Goal: Transaction & Acquisition: Register for event/course

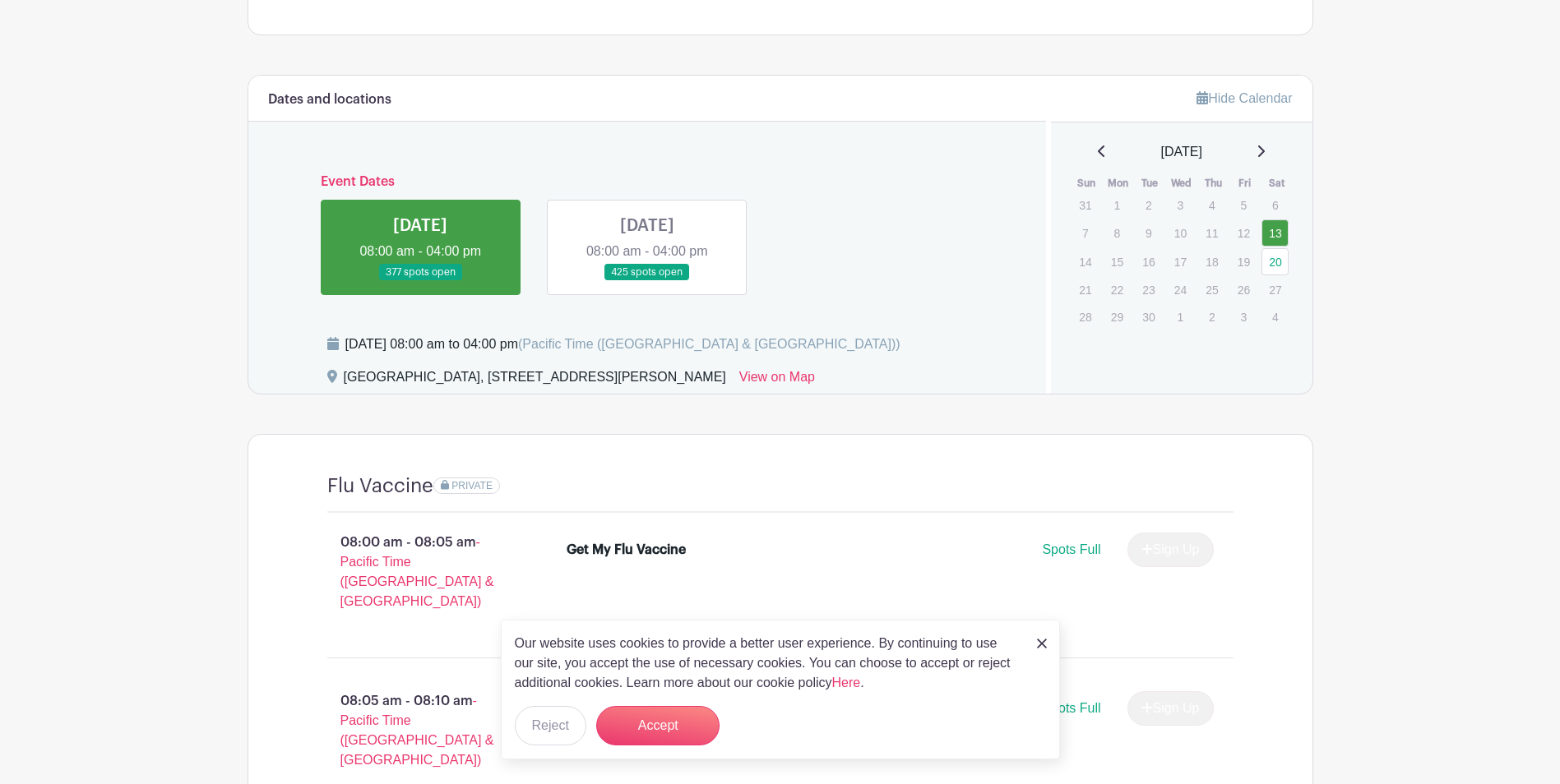
scroll to position [658, 0]
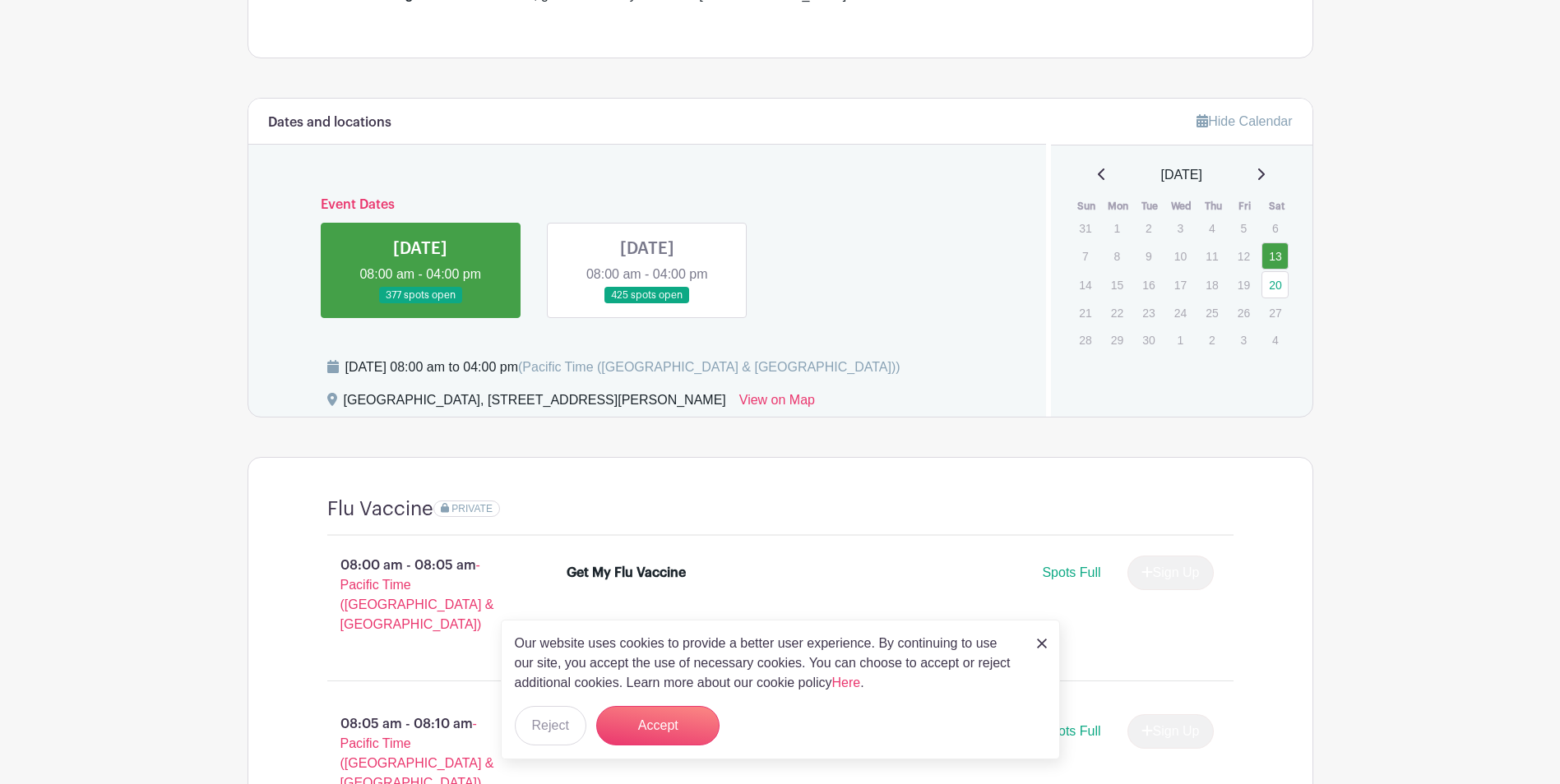
click at [647, 304] on link at bounding box center [647, 304] width 0 height 0
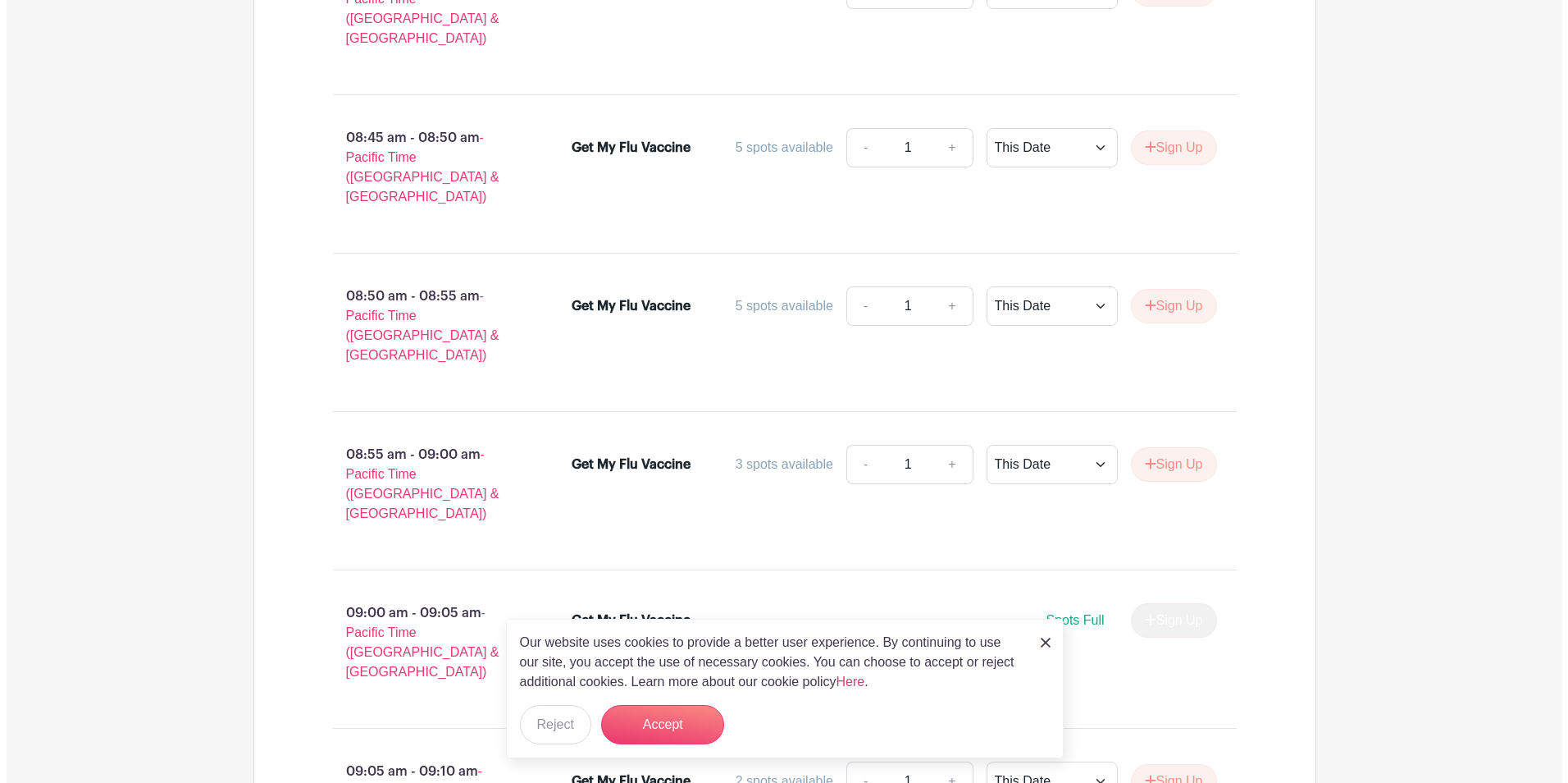
scroll to position [2545, 0]
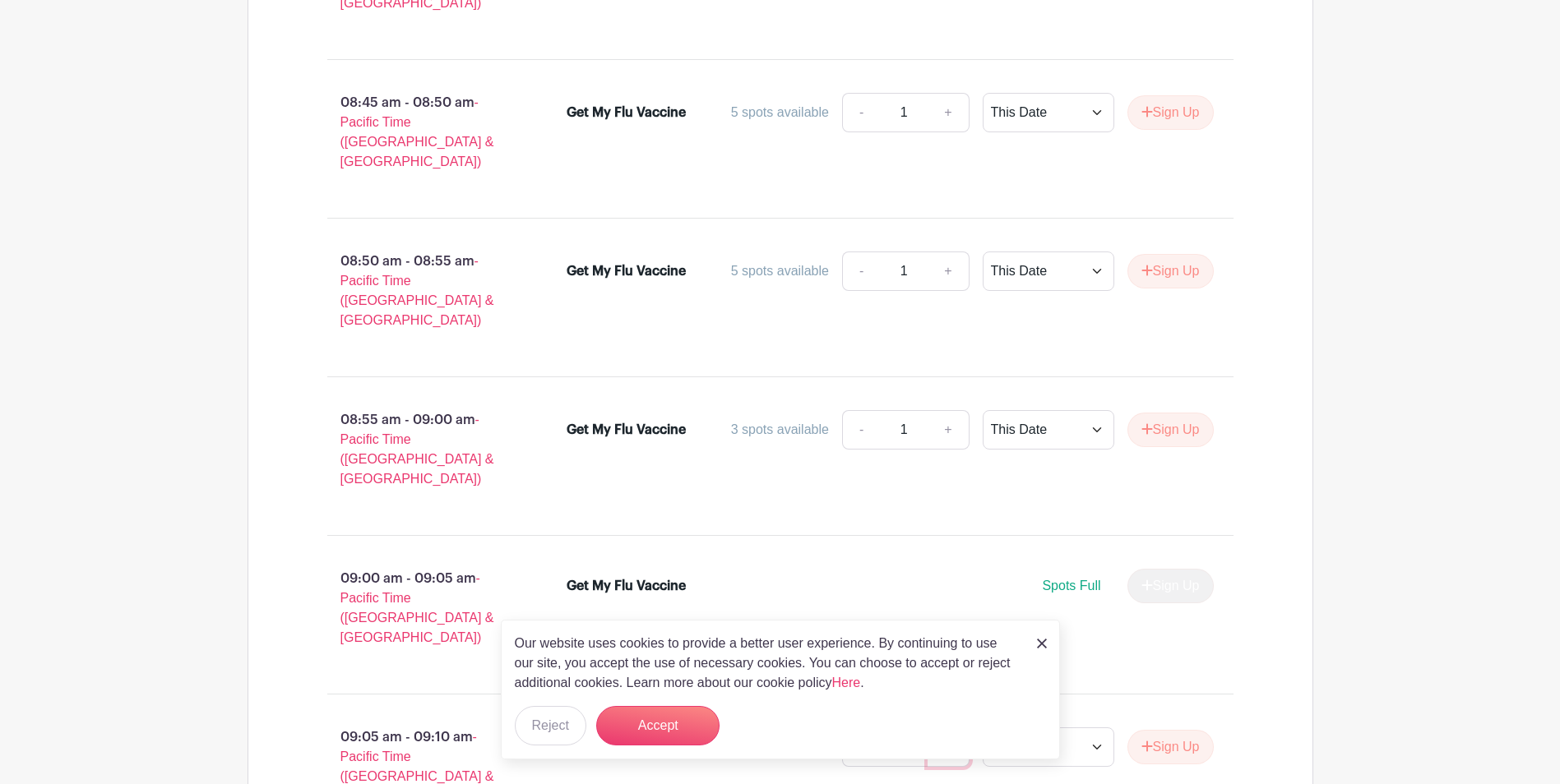
click at [943, 727] on link "+" at bounding box center [947, 747] width 41 height 40
type input "2"
click at [1094, 727] on select "This Date Select Dates" at bounding box center [1048, 747] width 131 height 40
click at [982, 727] on select "This Date Select Dates" at bounding box center [1048, 747] width 131 height 40
click at [1177, 730] on button "Sign Up" at bounding box center [1170, 747] width 87 height 34
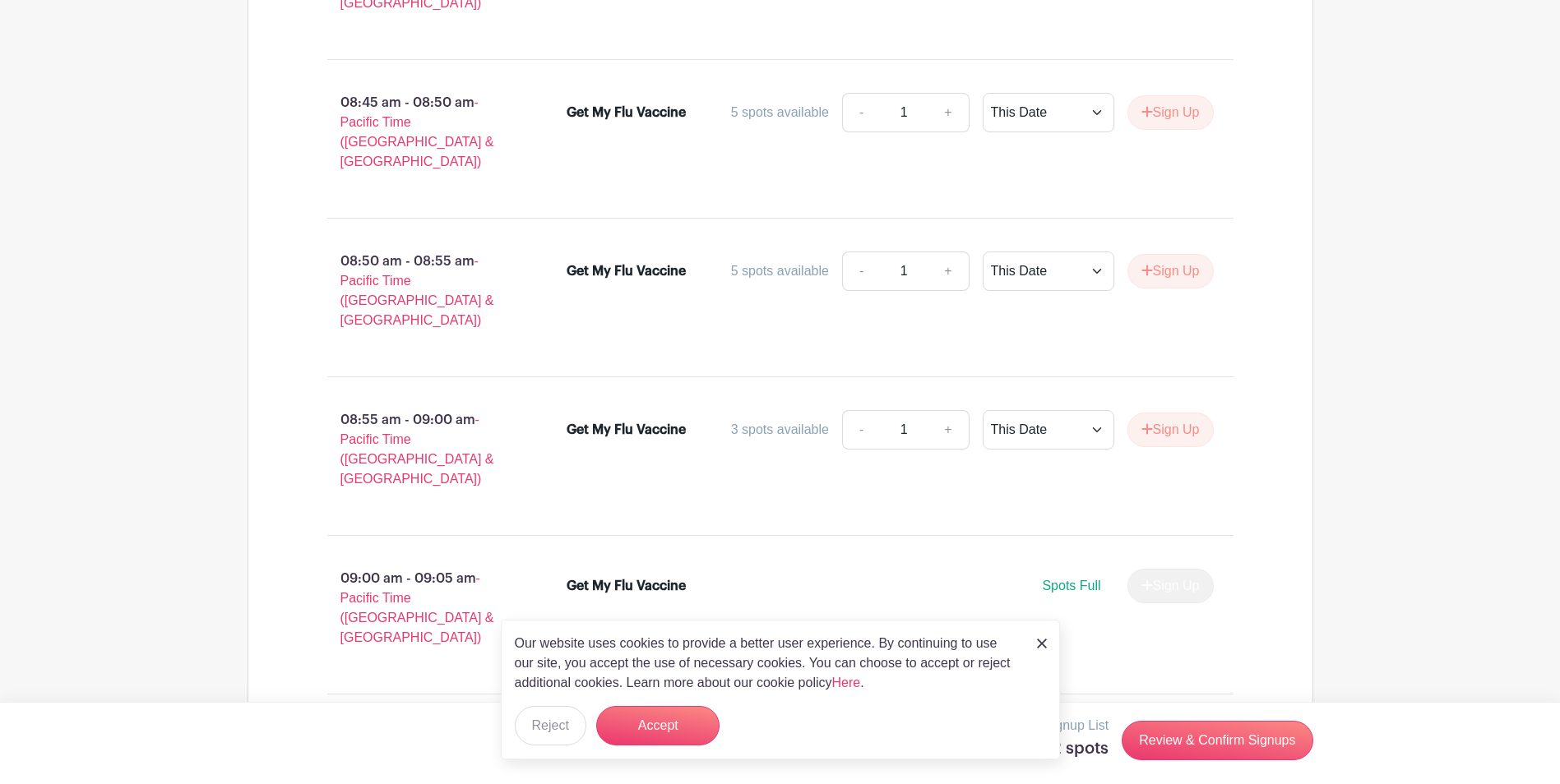
click at [1042, 644] on img at bounding box center [1042, 643] width 10 height 10
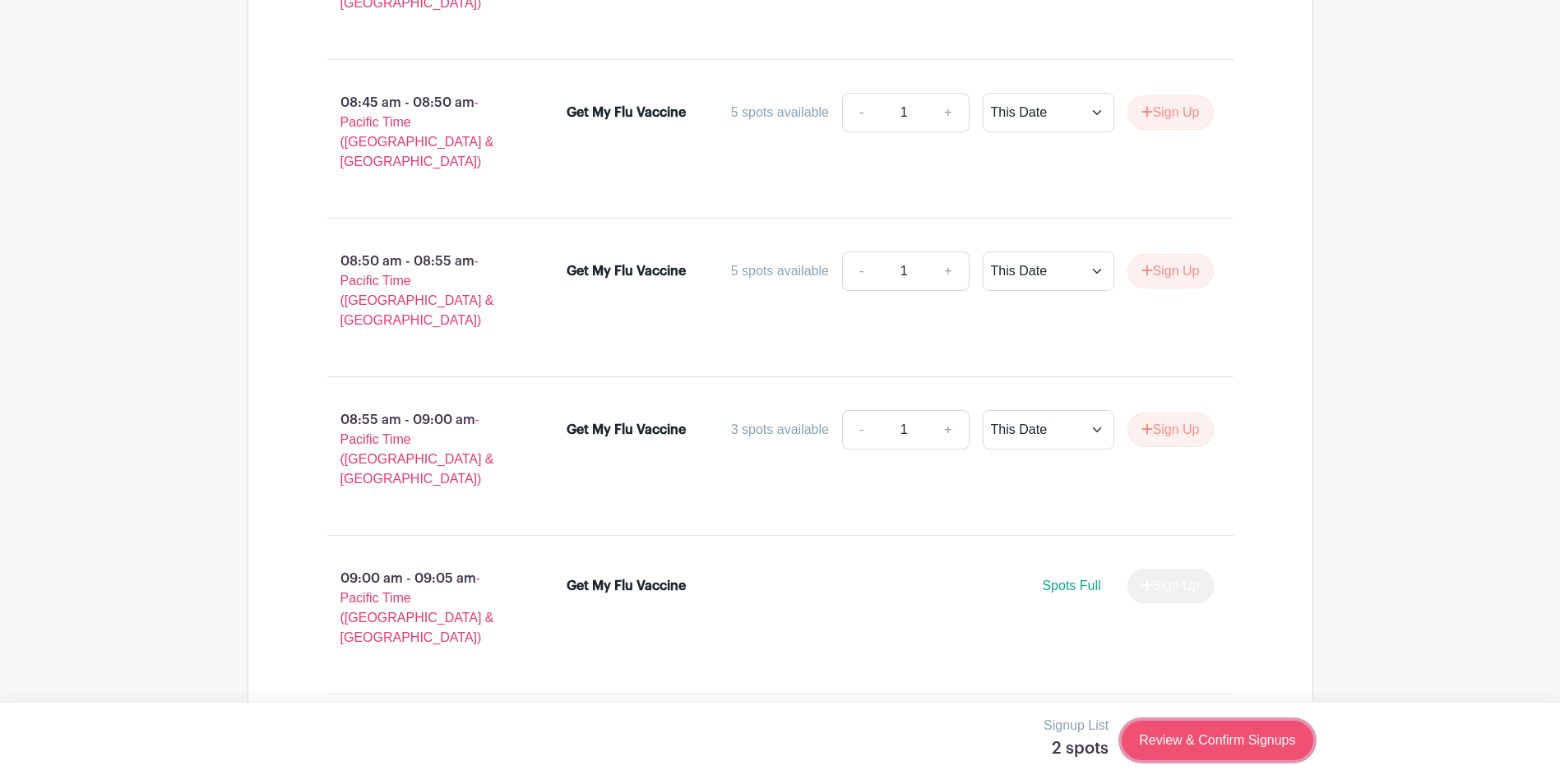
click at [1229, 741] on link "Review & Confirm Signups" at bounding box center [1217, 740] width 191 height 40
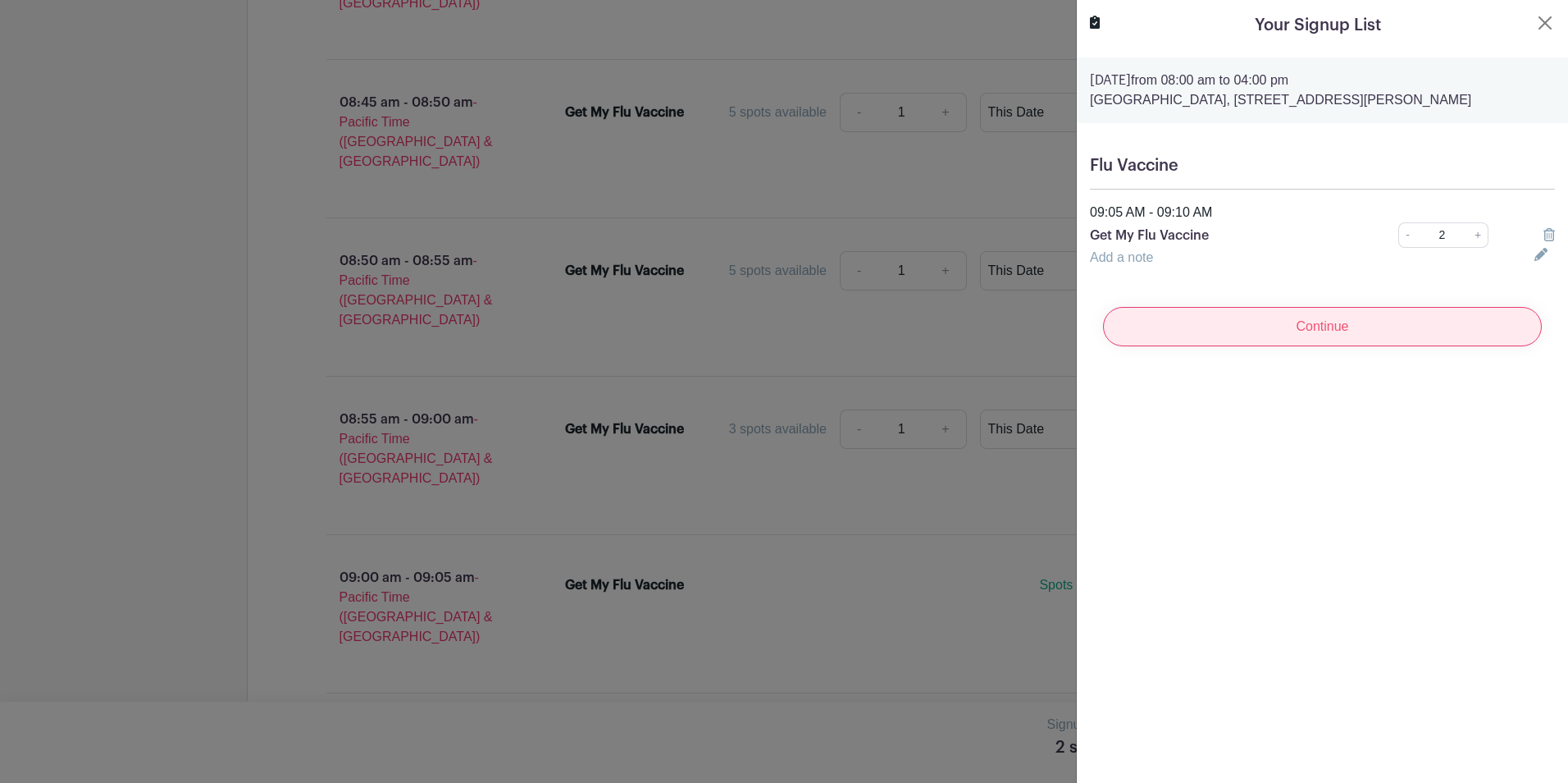
click at [1319, 346] on input "Continue" at bounding box center [1322, 326] width 439 height 40
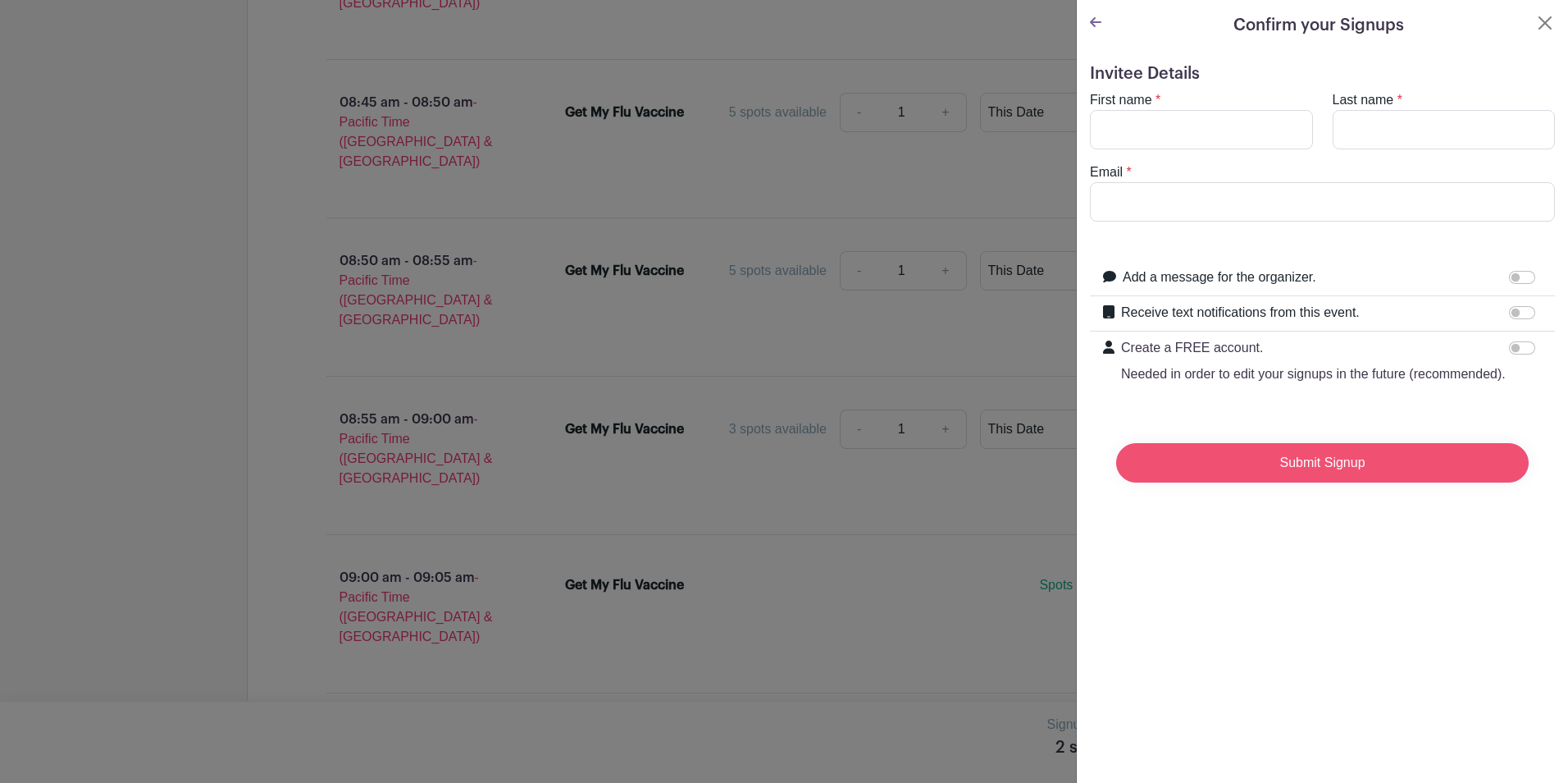
click at [1337, 483] on input "Submit Signup" at bounding box center [1322, 463] width 413 height 40
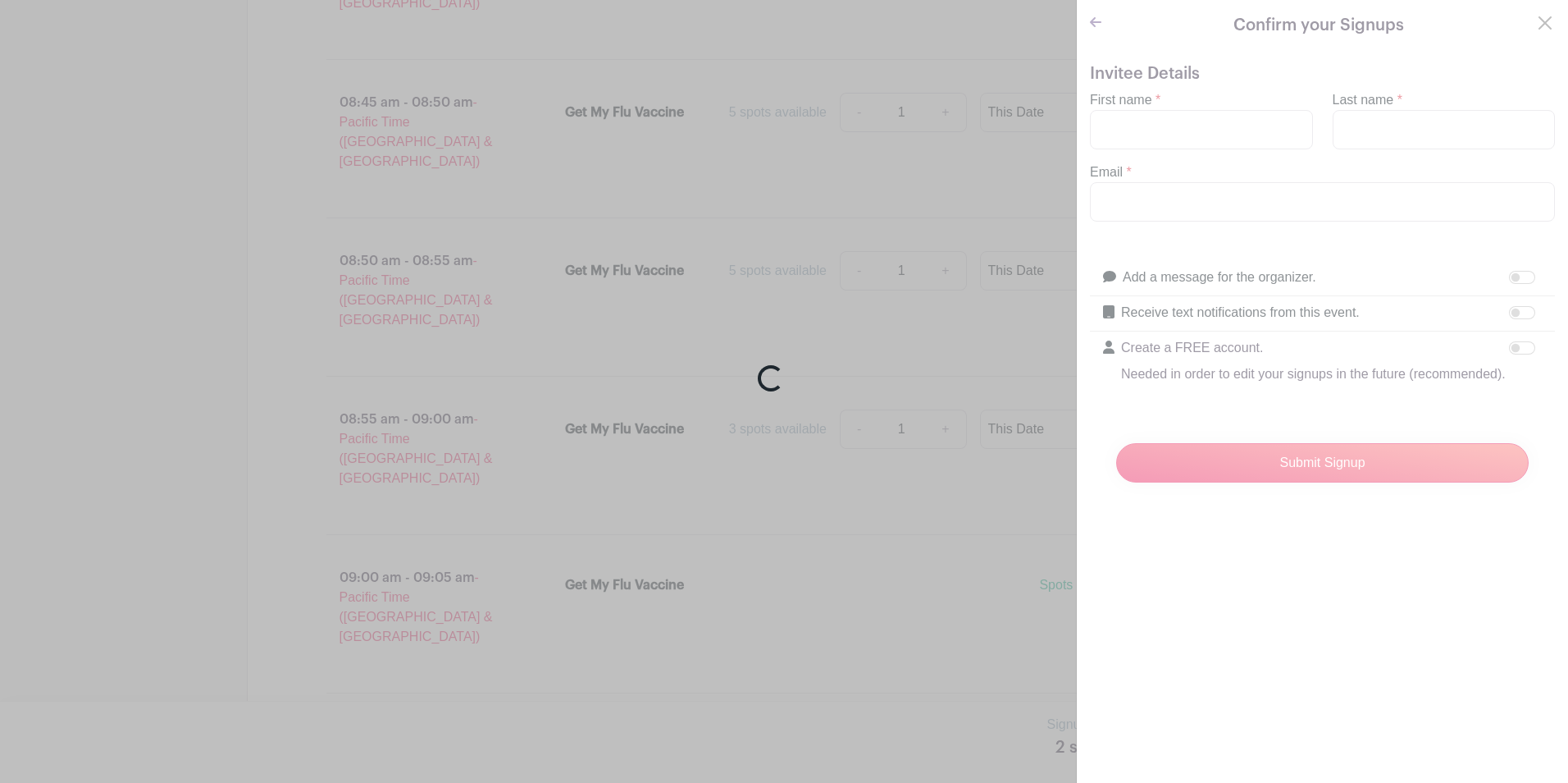
click at [1112, 128] on div "Loading..." at bounding box center [784, 391] width 1568 height 783
click at [1099, 121] on div "Loading..." at bounding box center [784, 391] width 1568 height 783
click at [1268, 28] on div "Loading..." at bounding box center [784, 391] width 1568 height 783
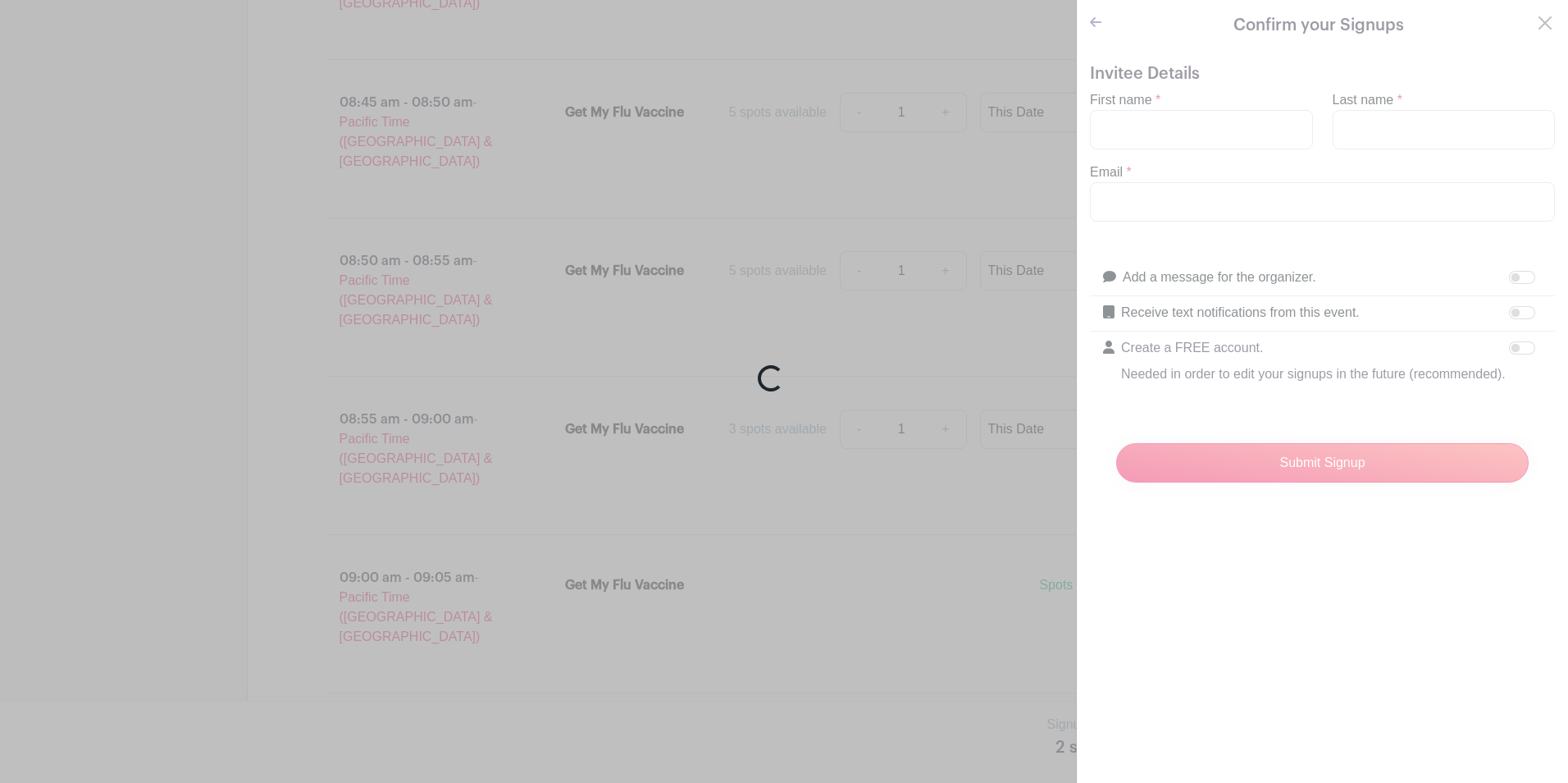
click at [1268, 28] on div "Loading..." at bounding box center [784, 391] width 1568 height 783
drag, startPoint x: 1268, startPoint y: 28, endPoint x: 1219, endPoint y: 102, distance: 88.8
click at [1219, 102] on div "Loading..." at bounding box center [784, 391] width 1568 height 783
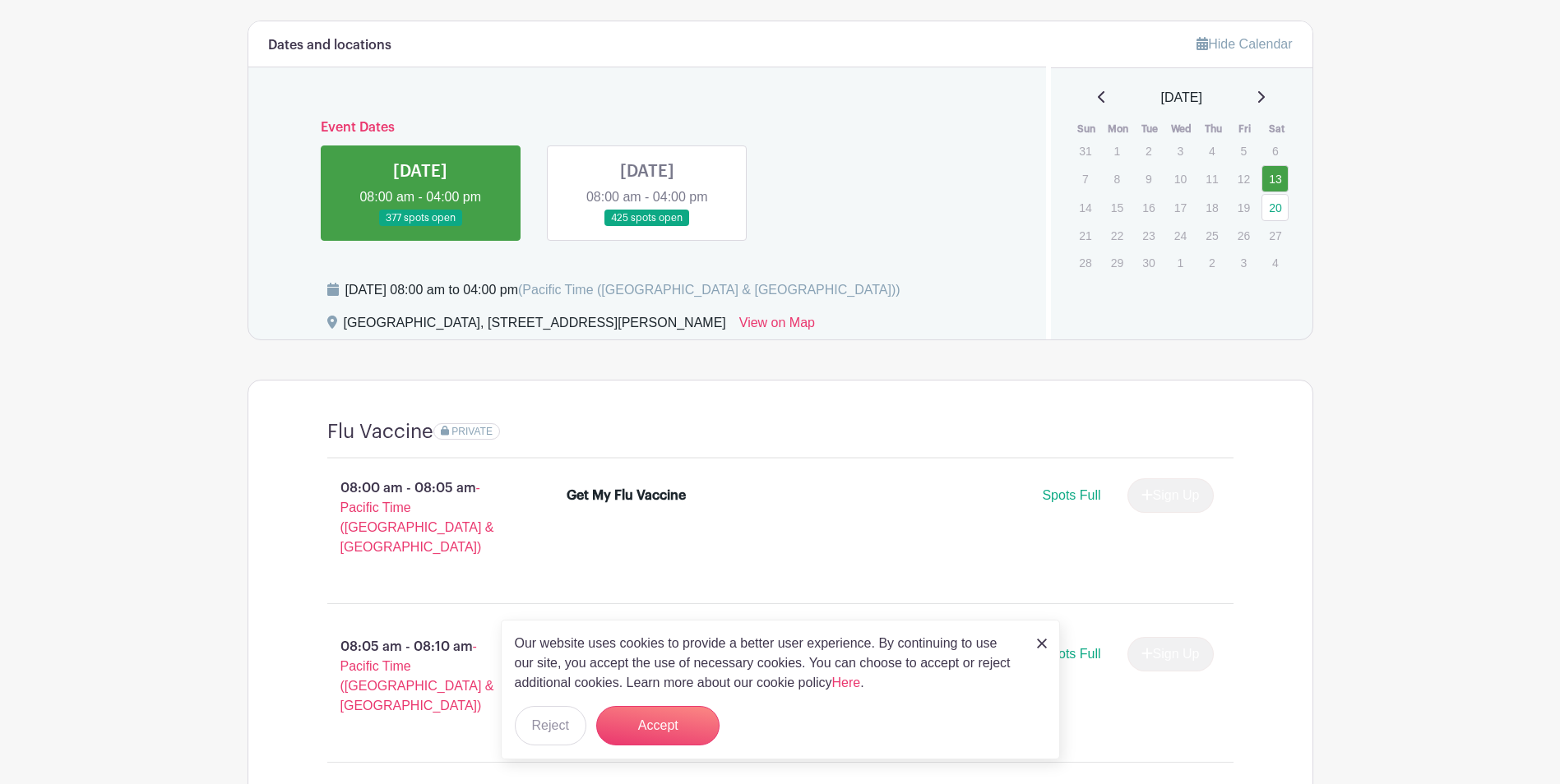
scroll to position [658, 0]
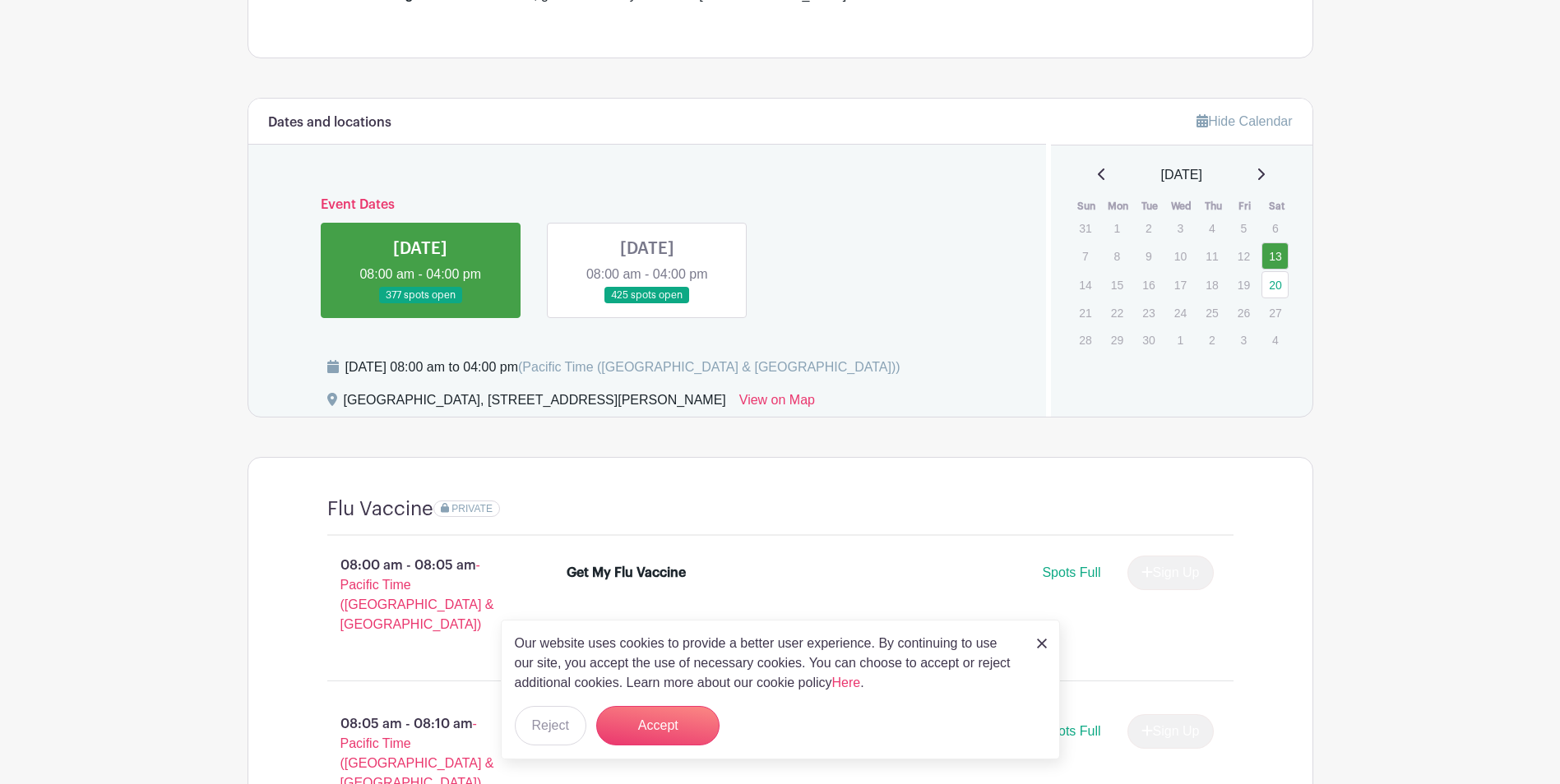
click at [647, 304] on link at bounding box center [647, 304] width 0 height 0
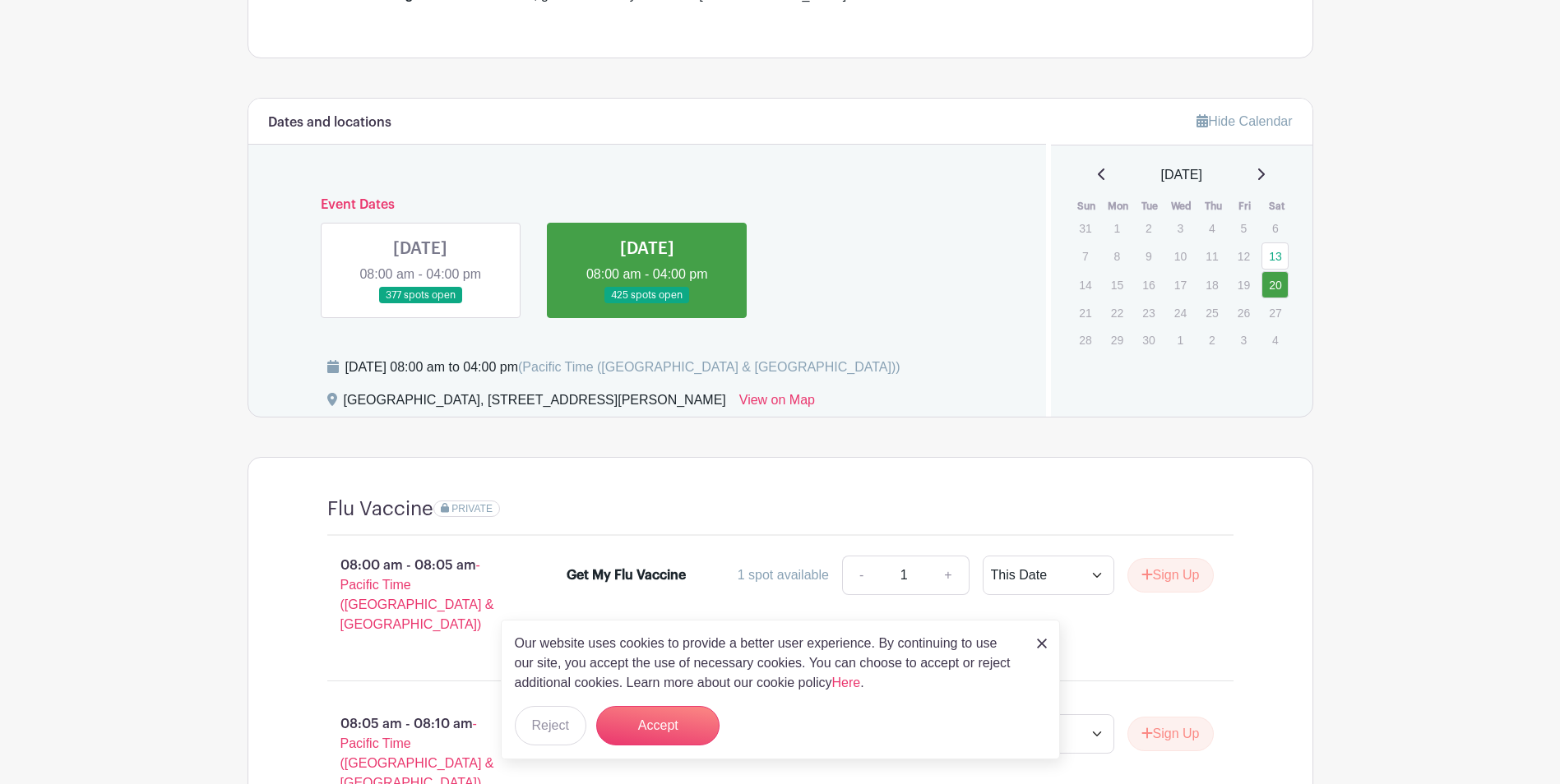
click at [647, 304] on link at bounding box center [647, 304] width 0 height 0
click at [567, 733] on button "Reject" at bounding box center [549, 726] width 71 height 40
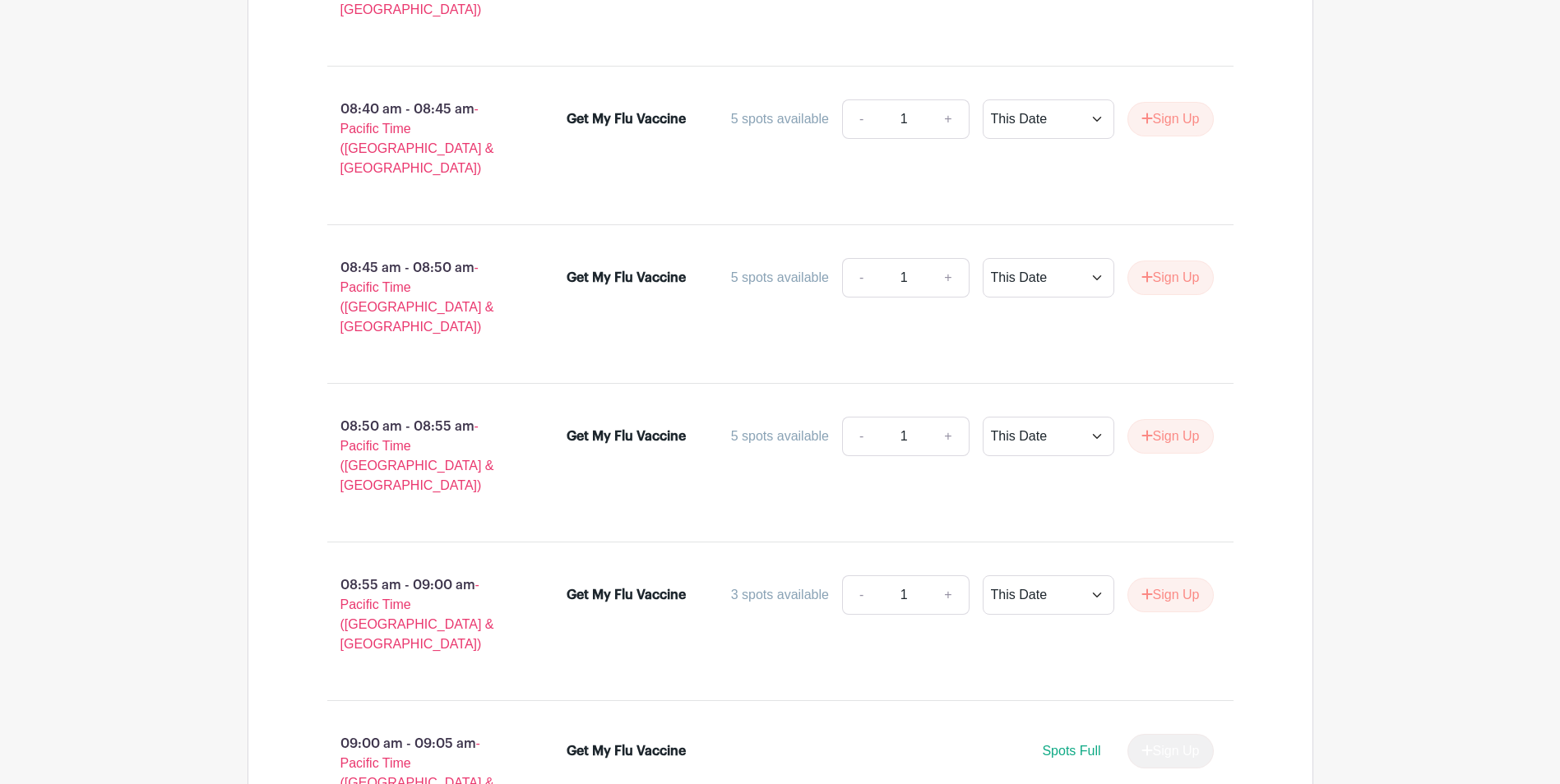
scroll to position [2383, 0]
click at [1065, 743] on span "Spots Full" at bounding box center [1070, 750] width 58 height 14
click at [1143, 733] on div "Sign Up" at bounding box center [1164, 750] width 100 height 34
drag, startPoint x: 1144, startPoint y: 514, endPoint x: 1252, endPoint y: 514, distance: 108.0
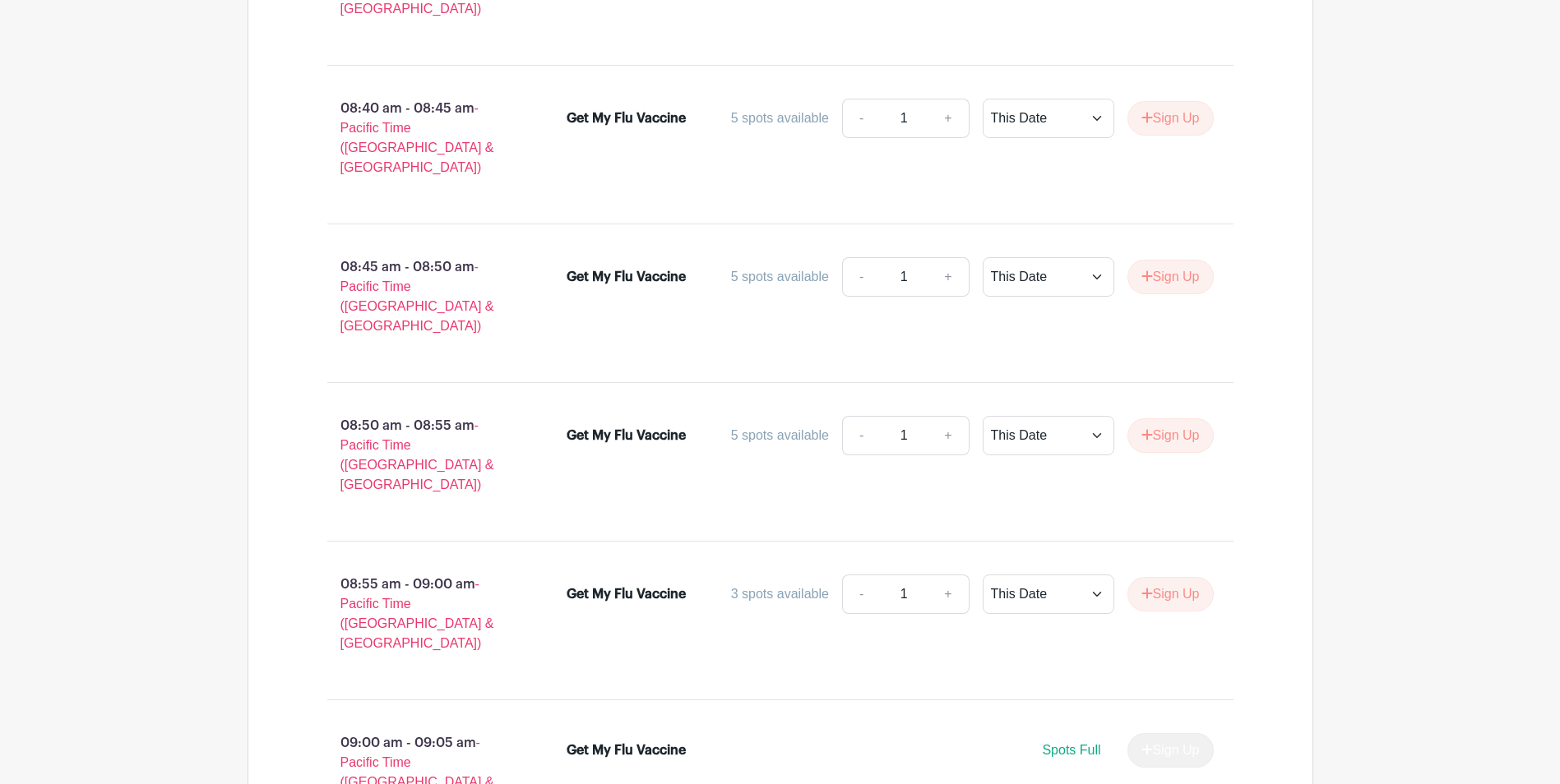
click at [1146, 733] on div "Sign Up" at bounding box center [1164, 750] width 100 height 34
click at [400, 726] on p "09:00 am - 09:05 am - Pacific Time ([GEOGRAPHIC_DATA] & [GEOGRAPHIC_DATA])" at bounding box center [421, 772] width 241 height 92
click at [404, 726] on p "09:00 am - 09:05 am - Pacific Time ([GEOGRAPHIC_DATA] & [GEOGRAPHIC_DATA])" at bounding box center [421, 772] width 241 height 92
drag, startPoint x: 404, startPoint y: 502, endPoint x: 456, endPoint y: 501, distance: 52.0
click at [456, 726] on p "09:00 am - 09:05 am - Pacific Time ([GEOGRAPHIC_DATA] & [GEOGRAPHIC_DATA])" at bounding box center [421, 772] width 241 height 92
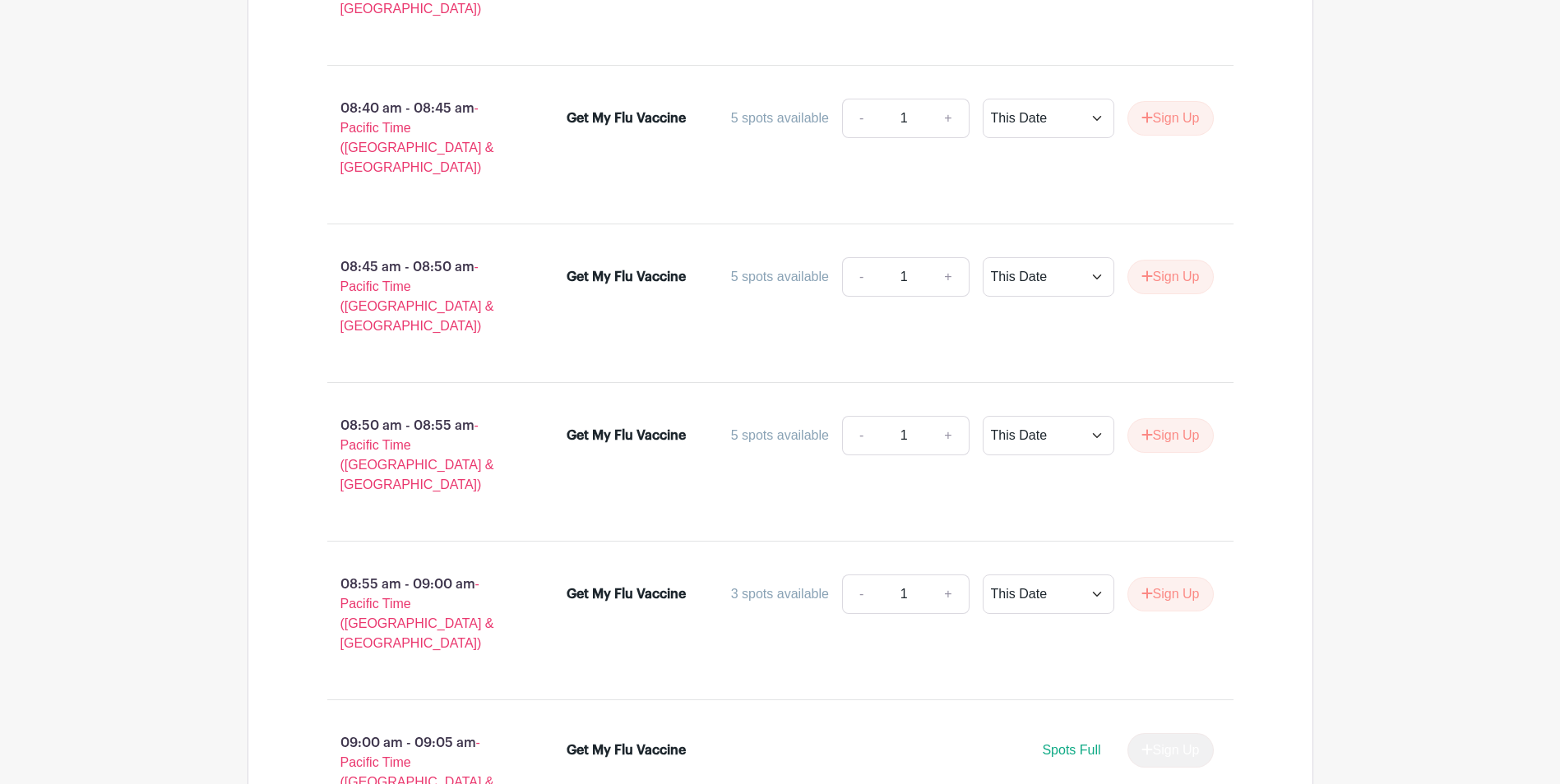
click at [660, 740] on div "Get My Flu Vaccine" at bounding box center [626, 750] width 119 height 20
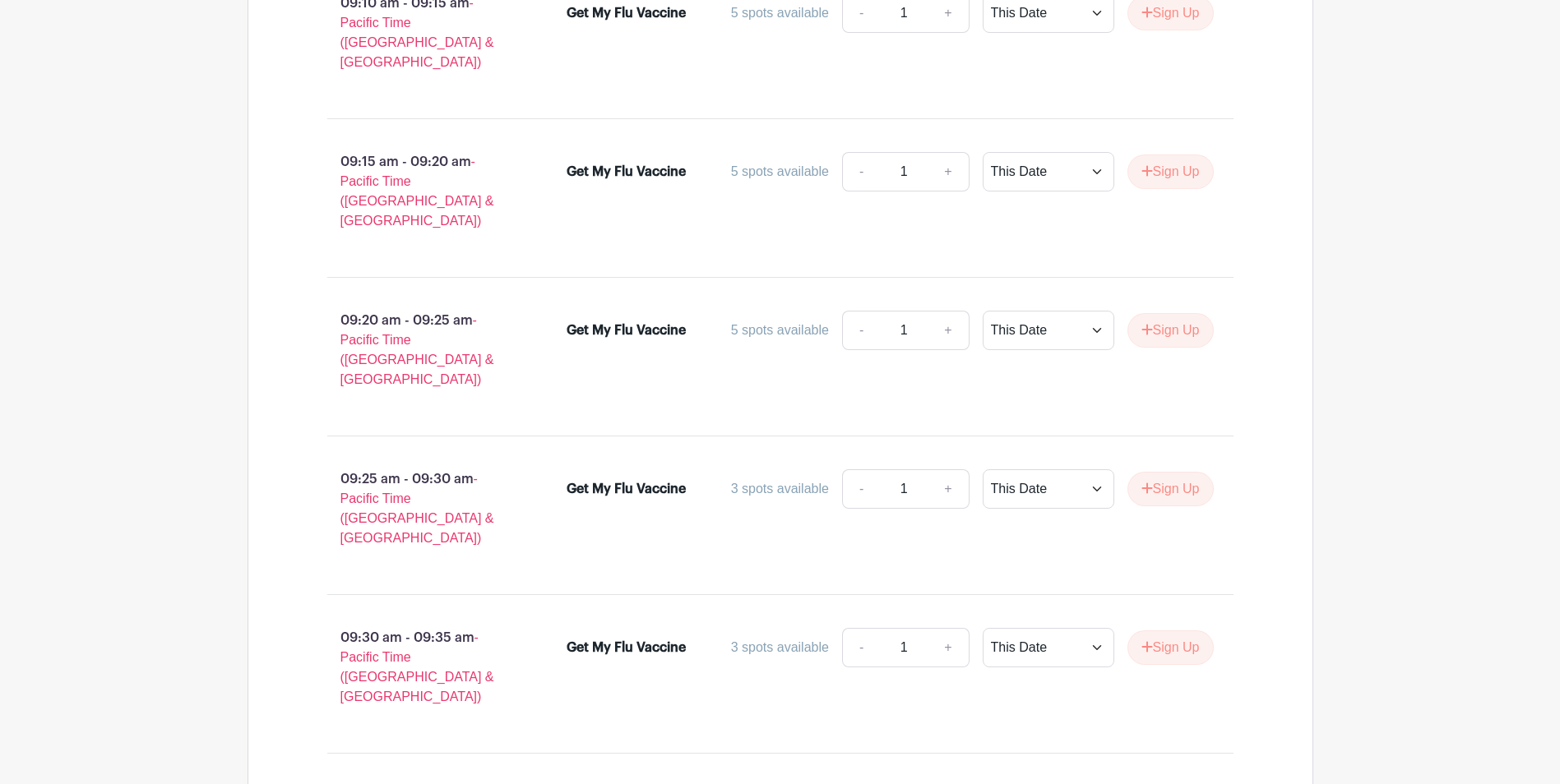
drag, startPoint x: 1512, startPoint y: 599, endPoint x: 1494, endPoint y: 640, distance: 44.8
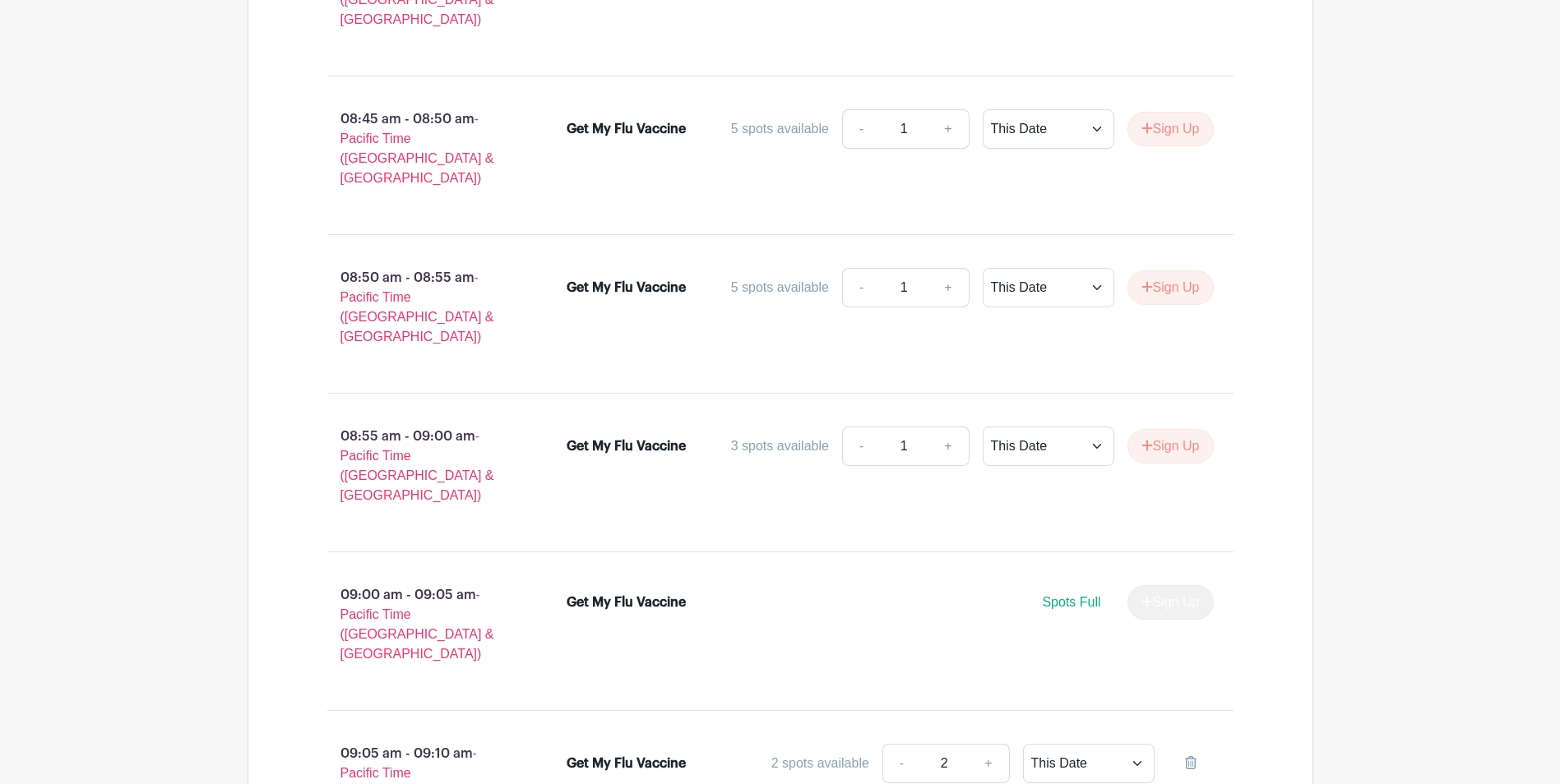
scroll to position [2548, 0]
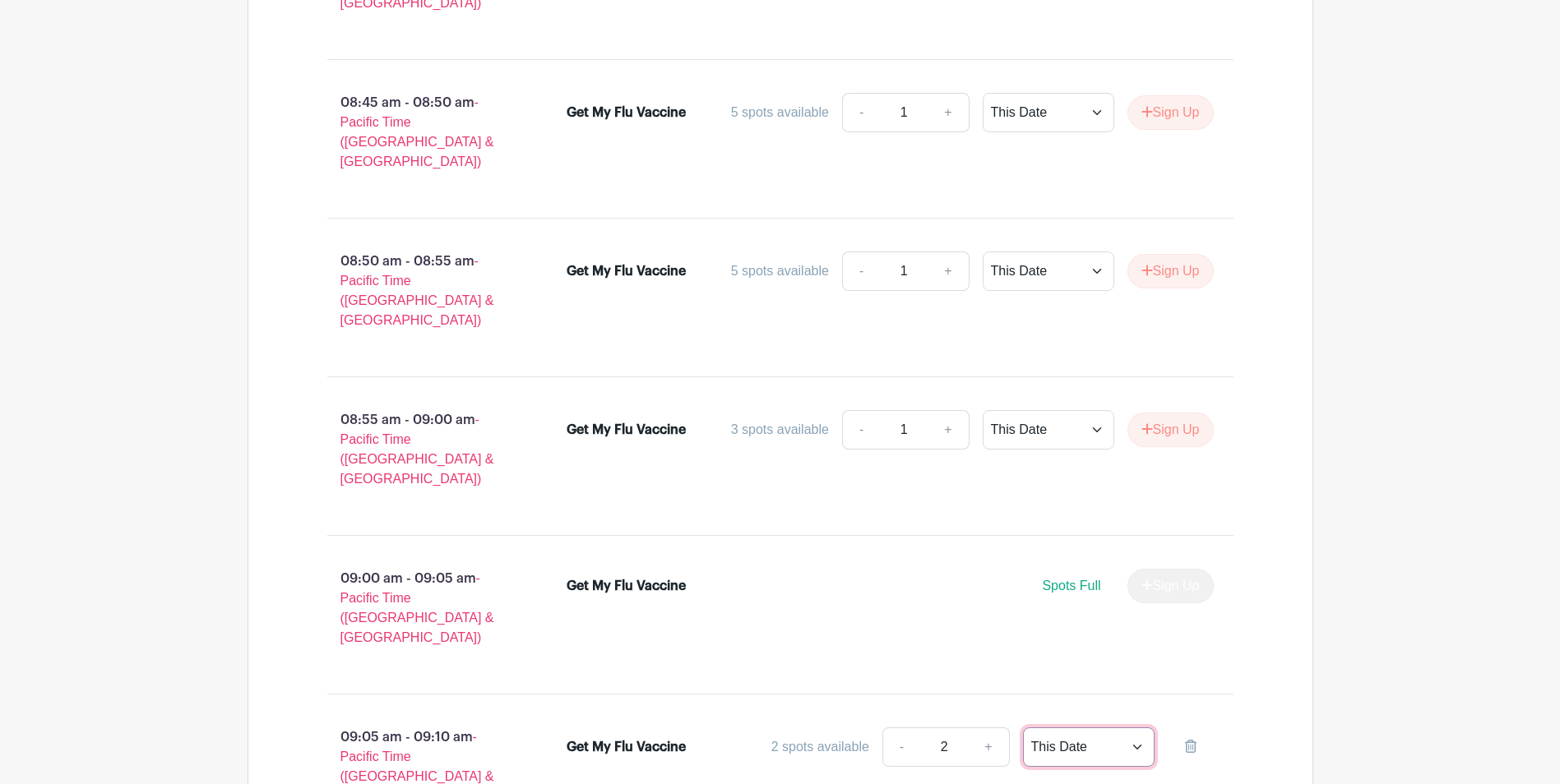
click at [1072, 727] on select "This Date Select Dates" at bounding box center [1088, 747] width 131 height 40
click at [1023, 727] on select "This Date Select Dates" at bounding box center [1088, 747] width 131 height 40
click at [1084, 727] on select "This Date Select Dates" at bounding box center [1088, 747] width 131 height 40
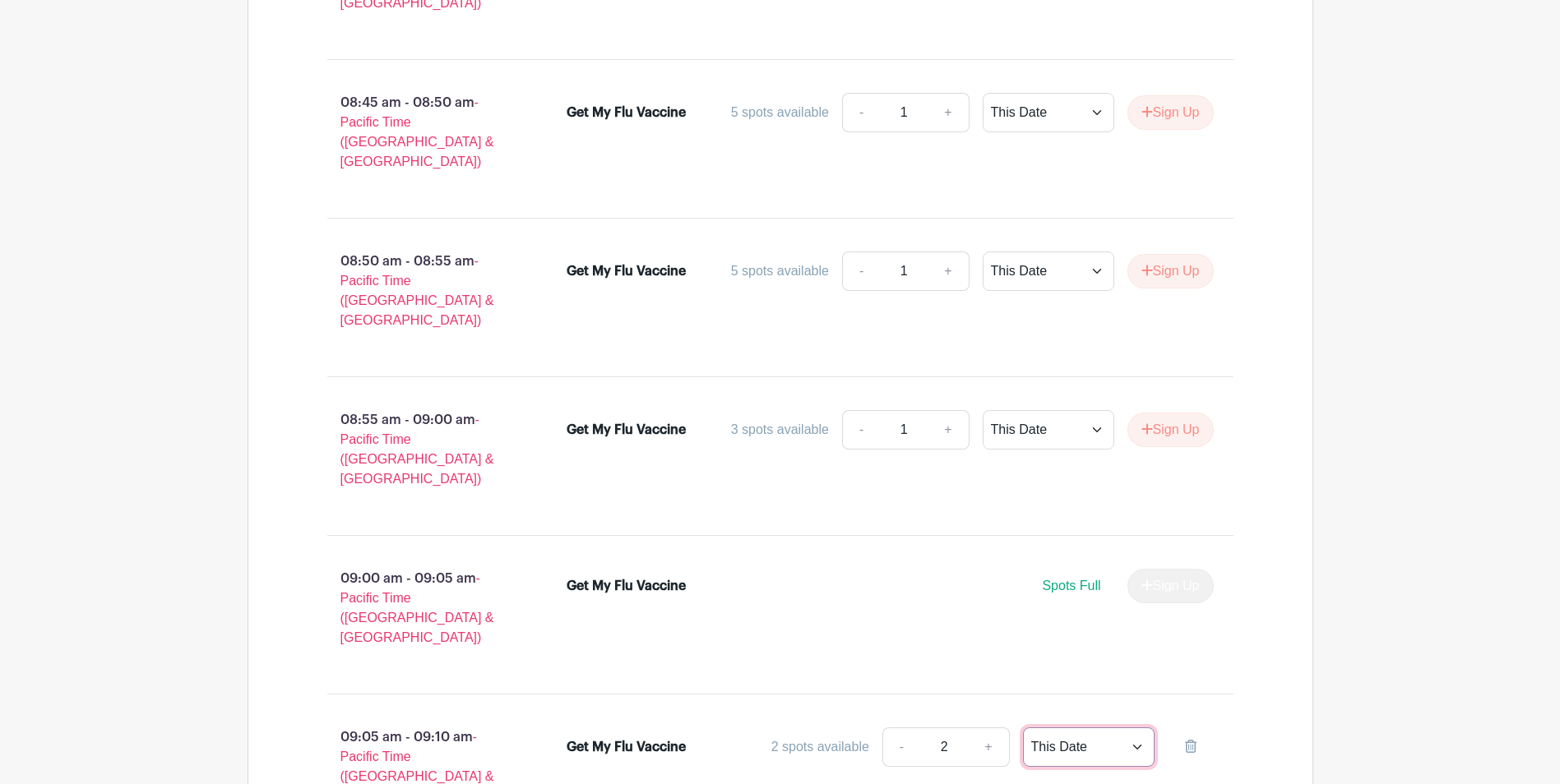
click at [1023, 727] on select "This Date Select Dates" at bounding box center [1088, 747] width 131 height 40
click at [1059, 720] on div "Get My Flu Vaccine 2 spots available - 2 + This Date Select Dates Select Dates" at bounding box center [899, 773] width 720 height 105
click at [947, 727] on input "2" at bounding box center [944, 747] width 49 height 40
type input "2"
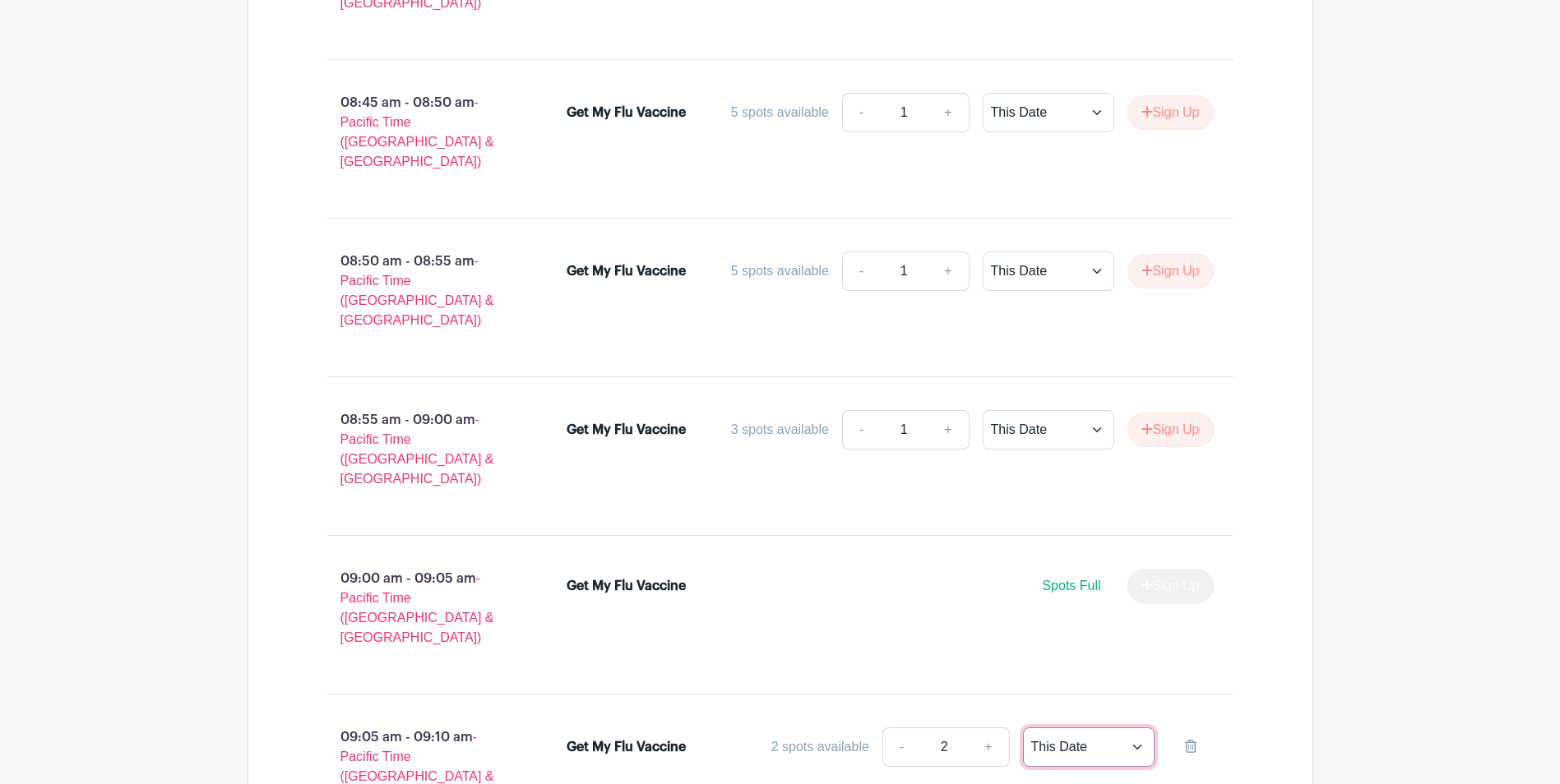
click at [1143, 727] on select "This Date Select Dates" at bounding box center [1088, 747] width 131 height 40
click at [1023, 727] on select "This Date Select Dates" at bounding box center [1088, 747] width 131 height 40
drag, startPoint x: 1189, startPoint y: 492, endPoint x: 937, endPoint y: 74, distance: 488.1
click at [1189, 739] on icon at bounding box center [1190, 746] width 11 height 13
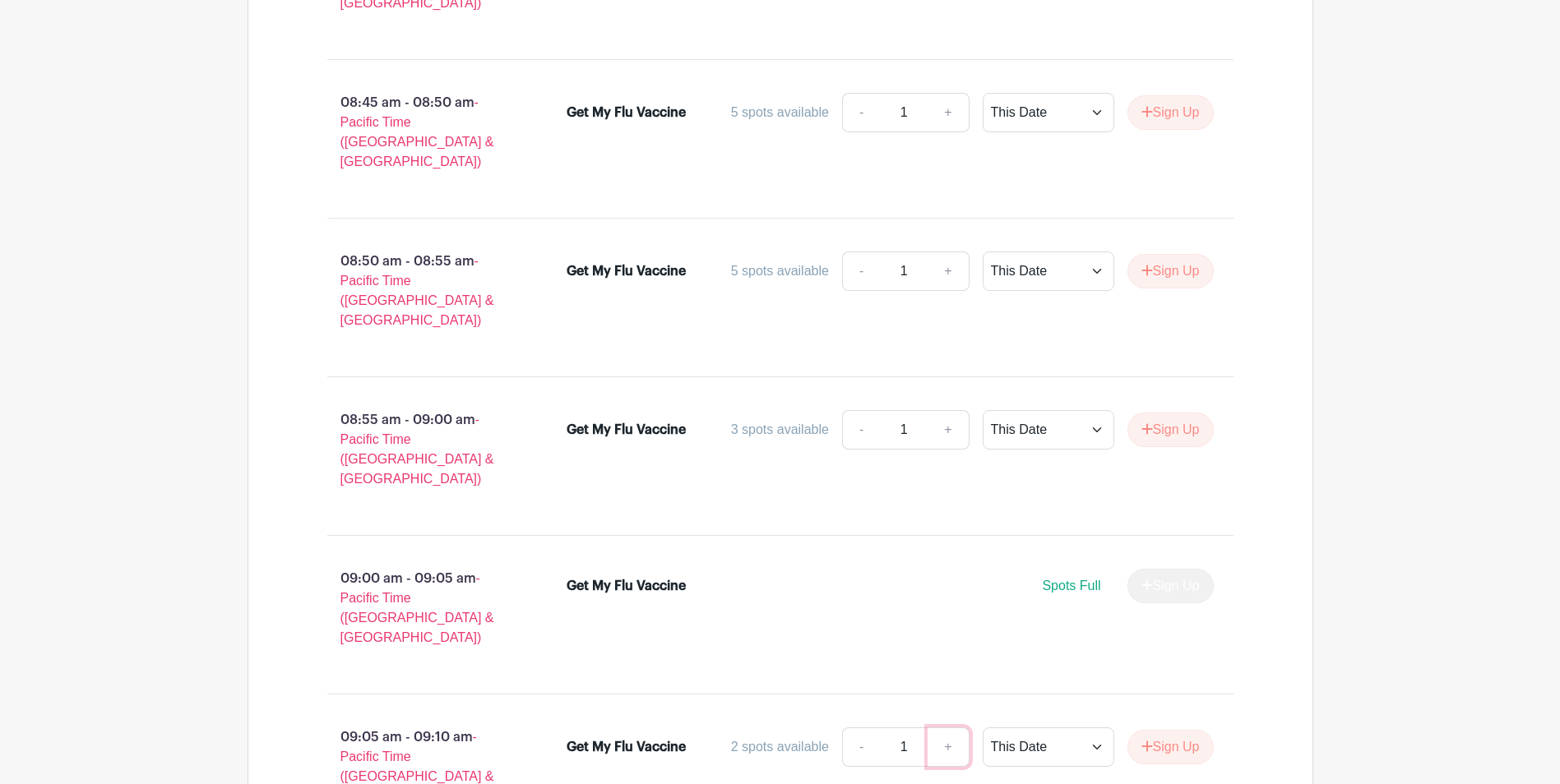
click at [949, 727] on link "+" at bounding box center [947, 747] width 41 height 40
type input "2"
click at [1091, 727] on select "This Date Select Dates" at bounding box center [1048, 747] width 131 height 40
click at [982, 727] on select "This Date Select Dates" at bounding box center [1048, 747] width 131 height 40
click at [1186, 730] on button "Sign Up" at bounding box center [1170, 747] width 87 height 34
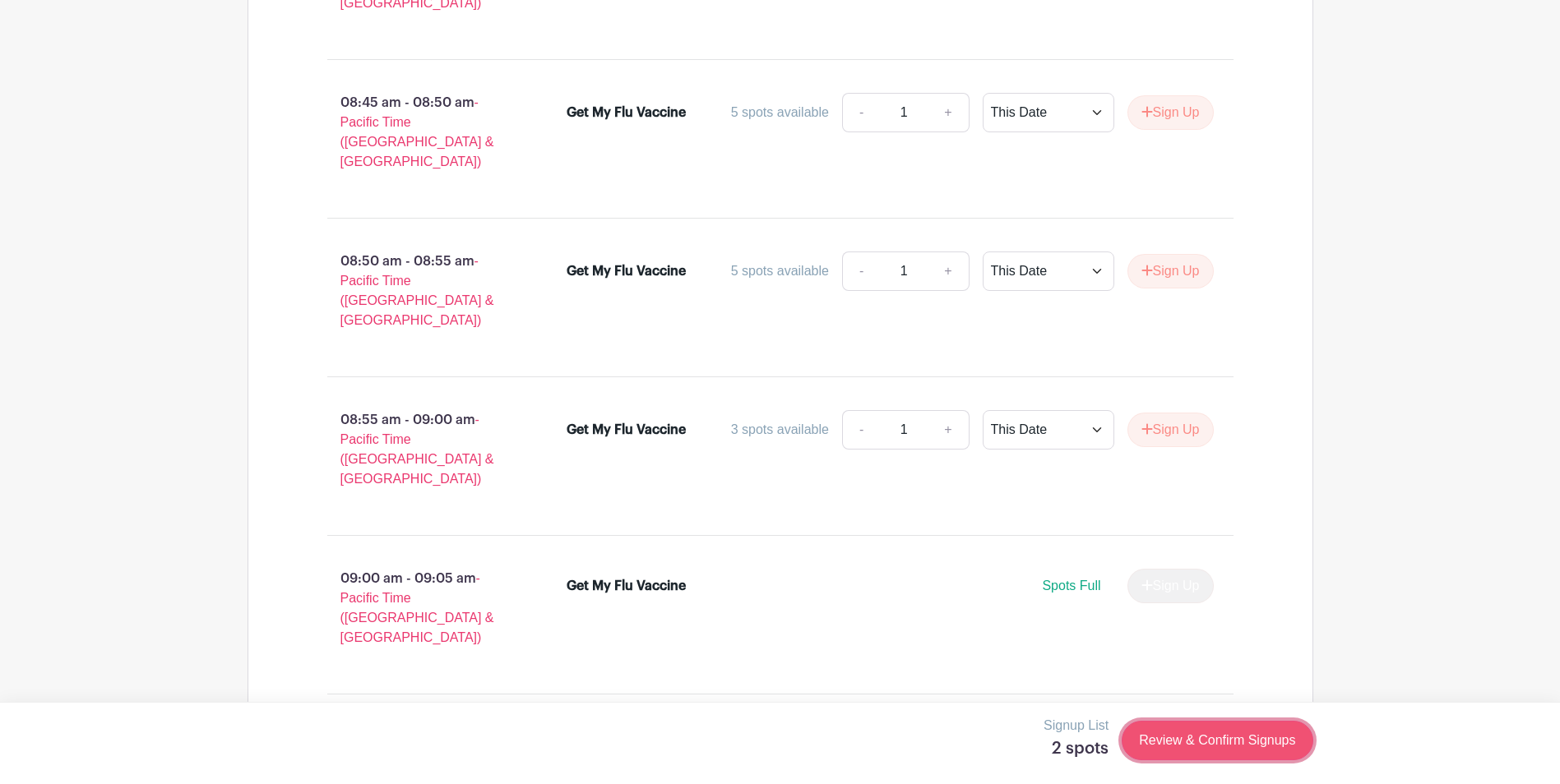
click at [1197, 741] on link "Review & Confirm Signups" at bounding box center [1217, 740] width 191 height 40
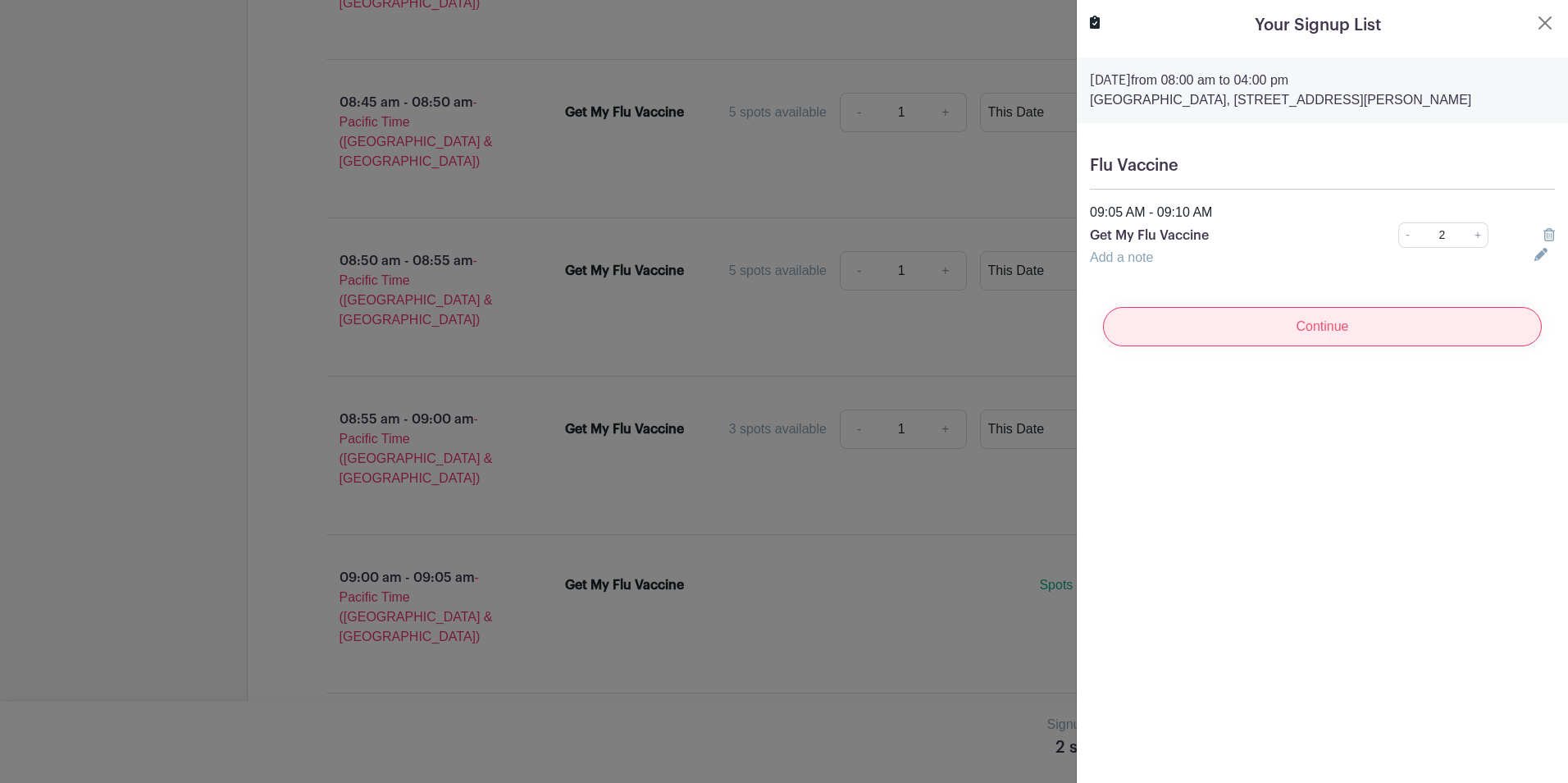
click at [1311, 346] on input "Continue" at bounding box center [1322, 326] width 439 height 40
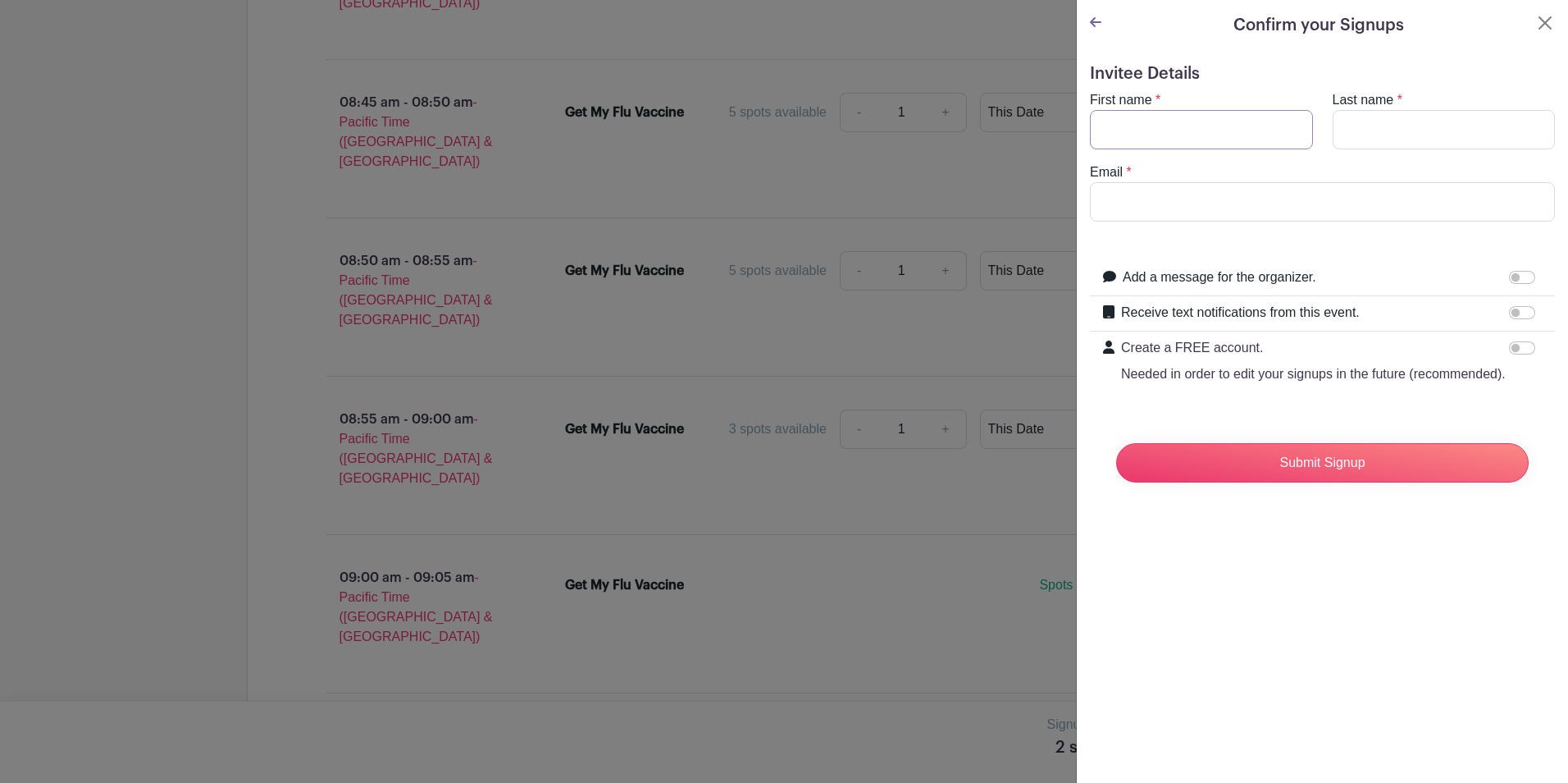
click at [1112, 135] on input "First name" at bounding box center [1201, 130] width 223 height 40
type input "[PERSON_NAME]"
type input "Mickey"
type input "[EMAIL_ADDRESS][DOMAIN_NAME]"
click at [1126, 276] on label "Add a message for the organizer." at bounding box center [1220, 277] width 194 height 20
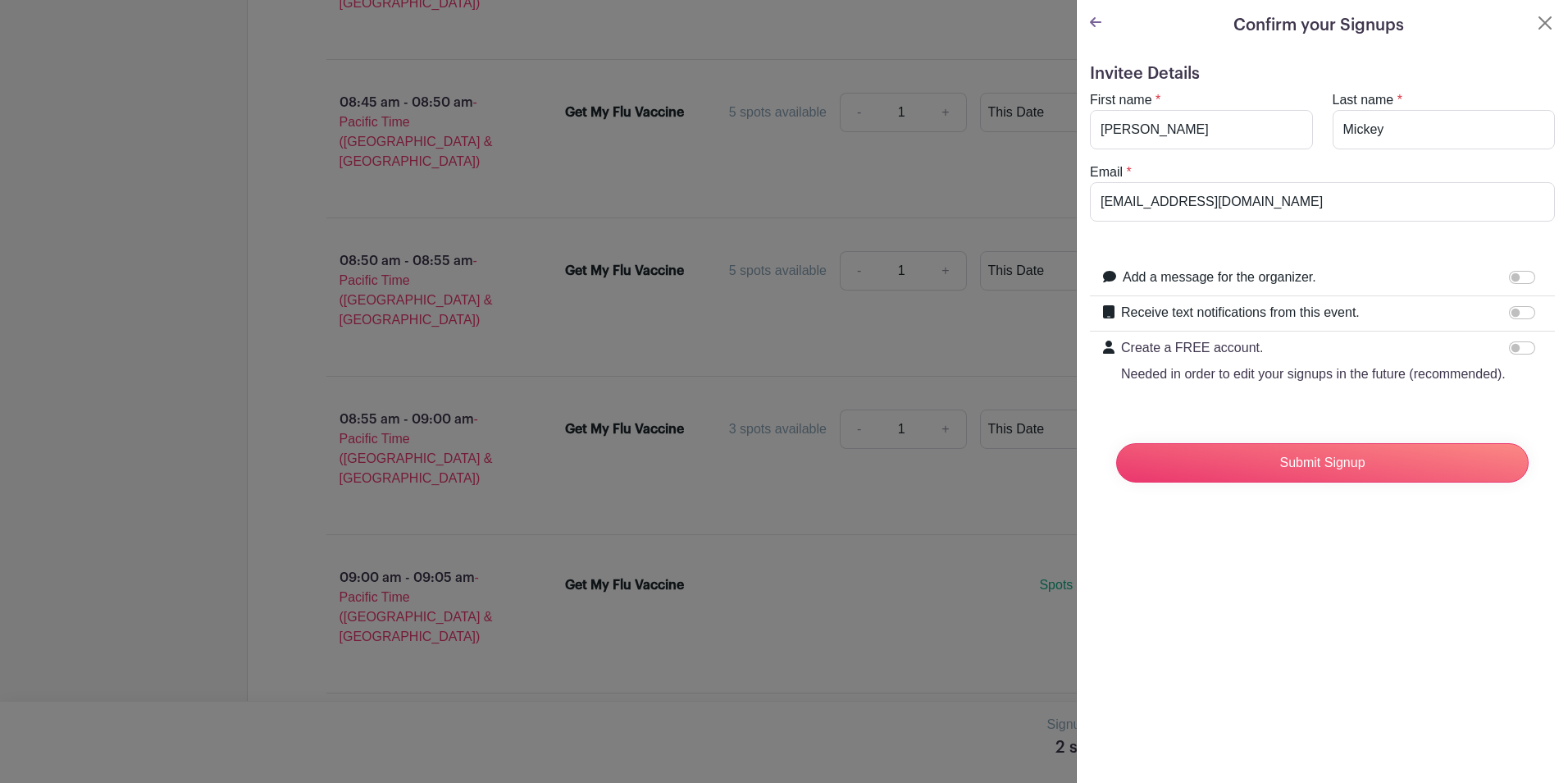
click at [1509, 276] on input "Add a message for the organizer." at bounding box center [1522, 277] width 27 height 13
checkbox input "true"
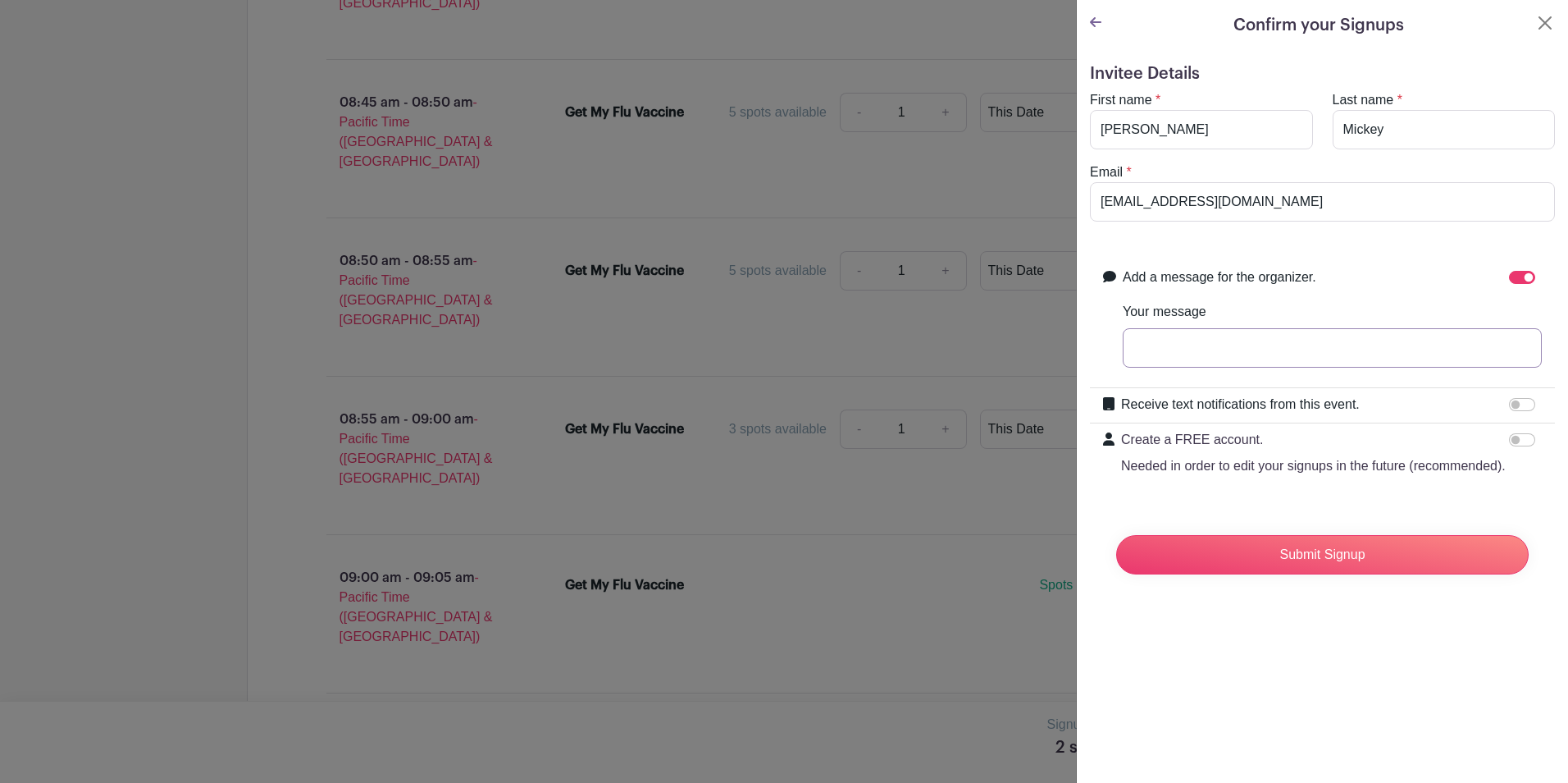
click at [1132, 343] on input "Your message" at bounding box center [1333, 348] width 419 height 40
type input "Second spot is for wife [PERSON_NAME]"
click at [1289, 574] on input "Submit Signup" at bounding box center [1322, 555] width 413 height 40
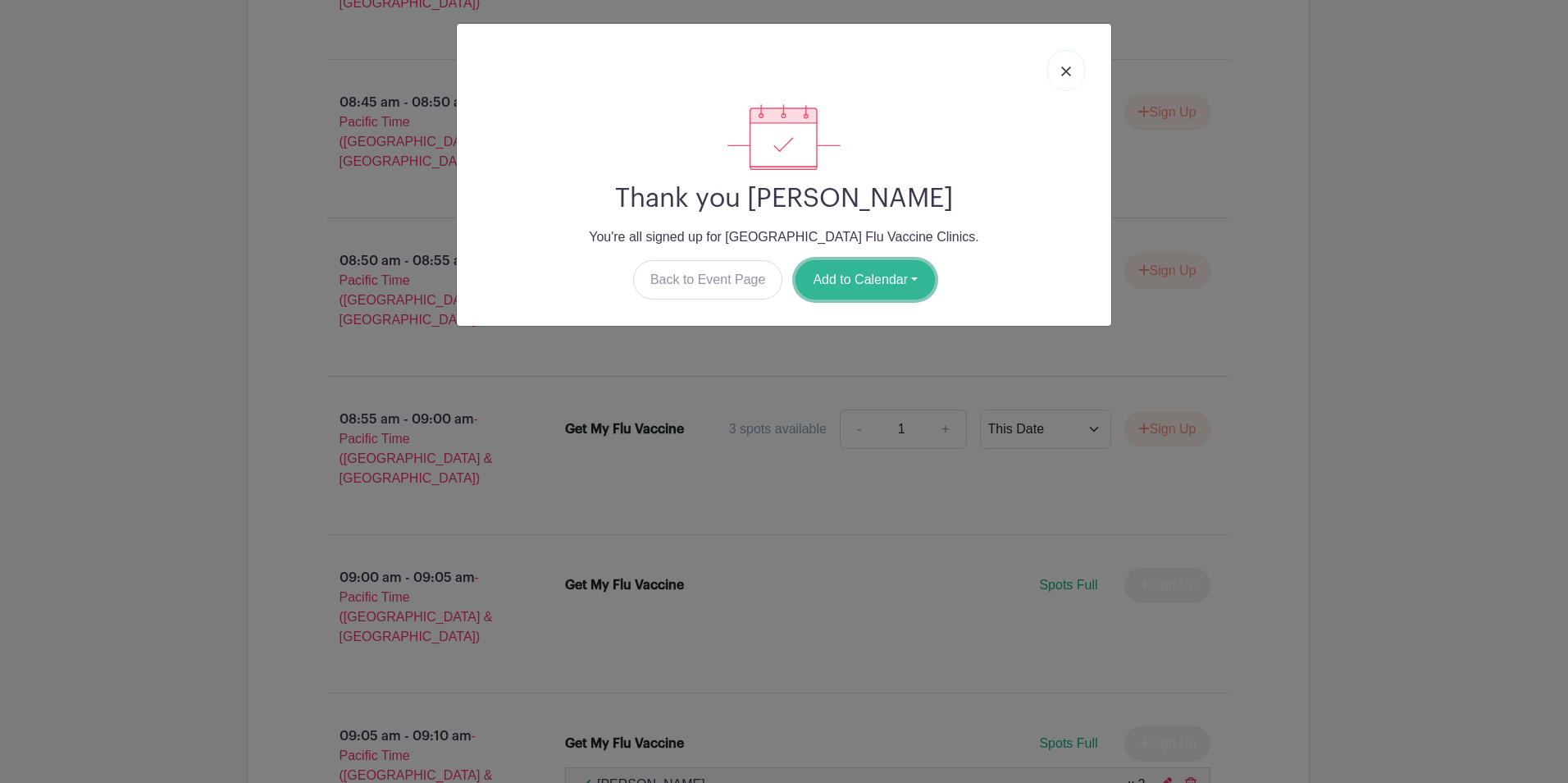
click at [897, 276] on button "Add to Calendar" at bounding box center [865, 280] width 139 height 40
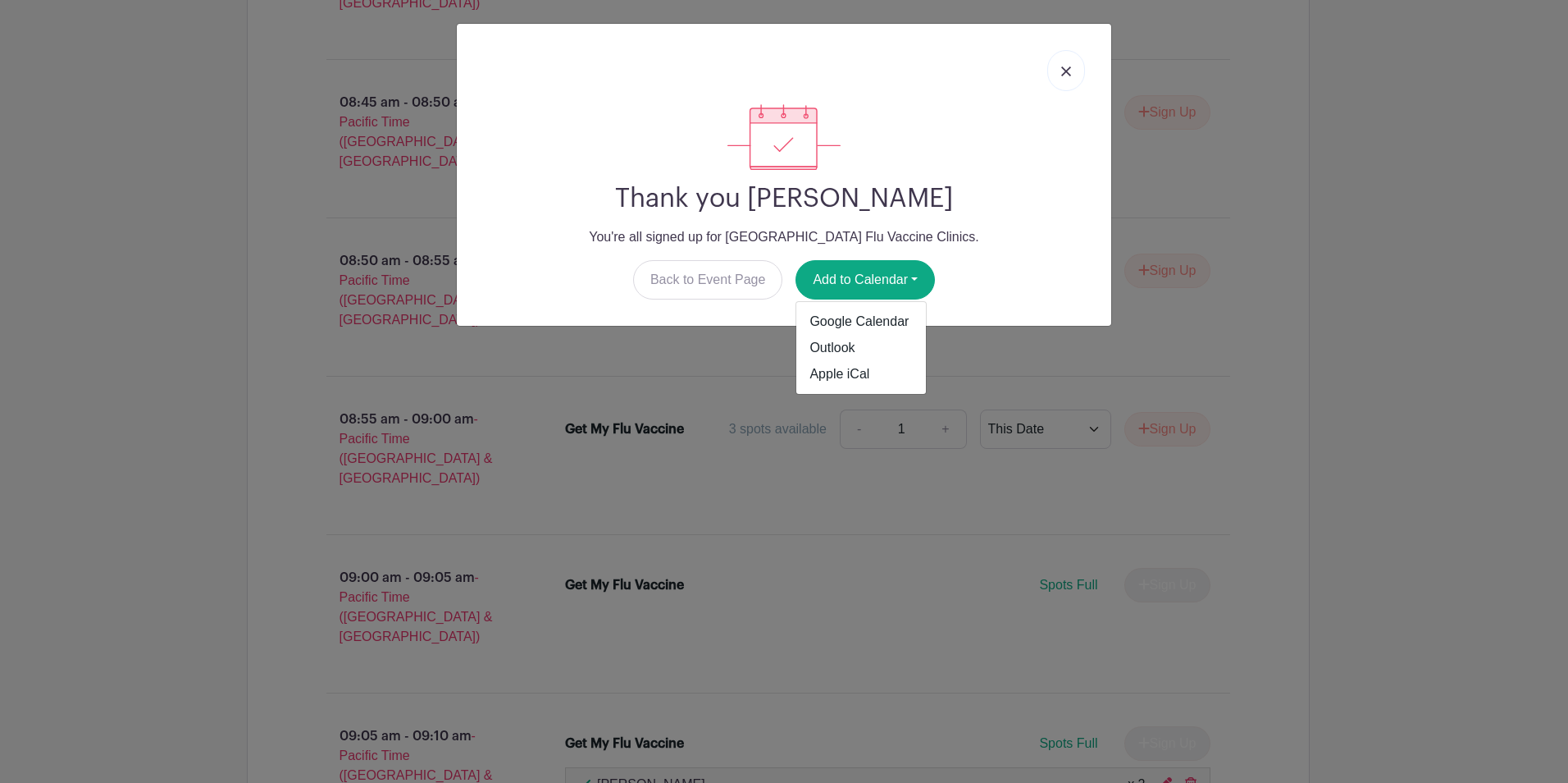
click at [1072, 69] on link at bounding box center [1066, 70] width 38 height 41
